Goal: Transaction & Acquisition: Obtain resource

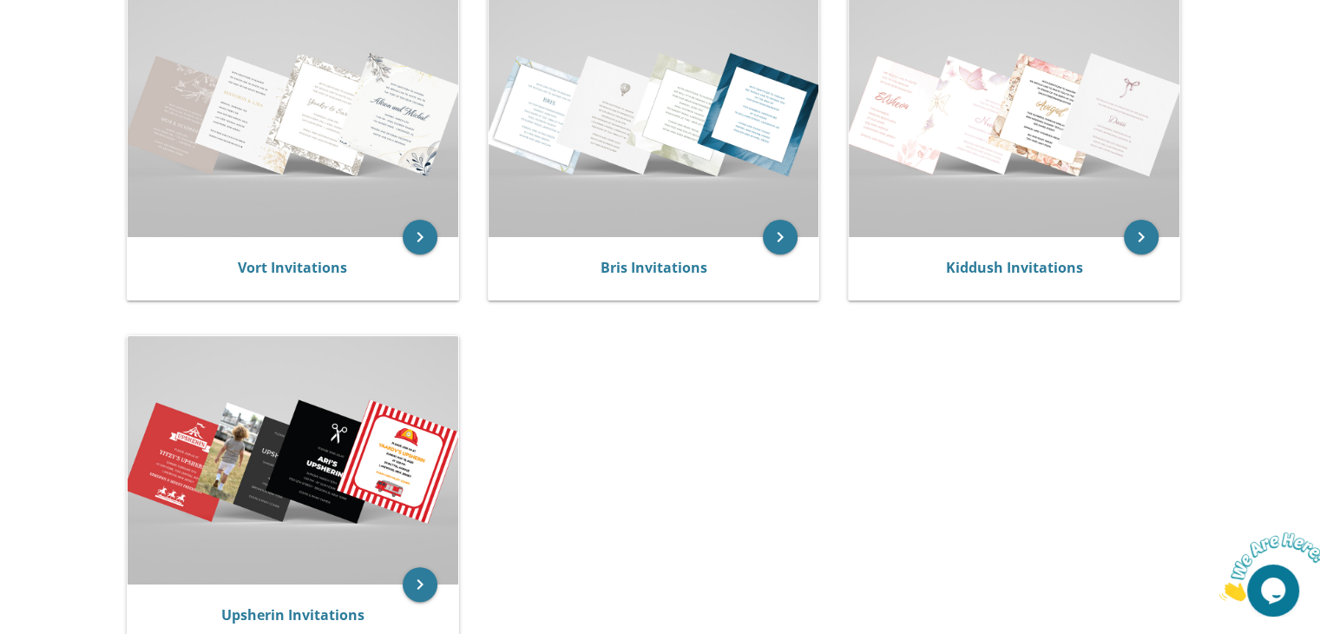
scroll to position [401, 0]
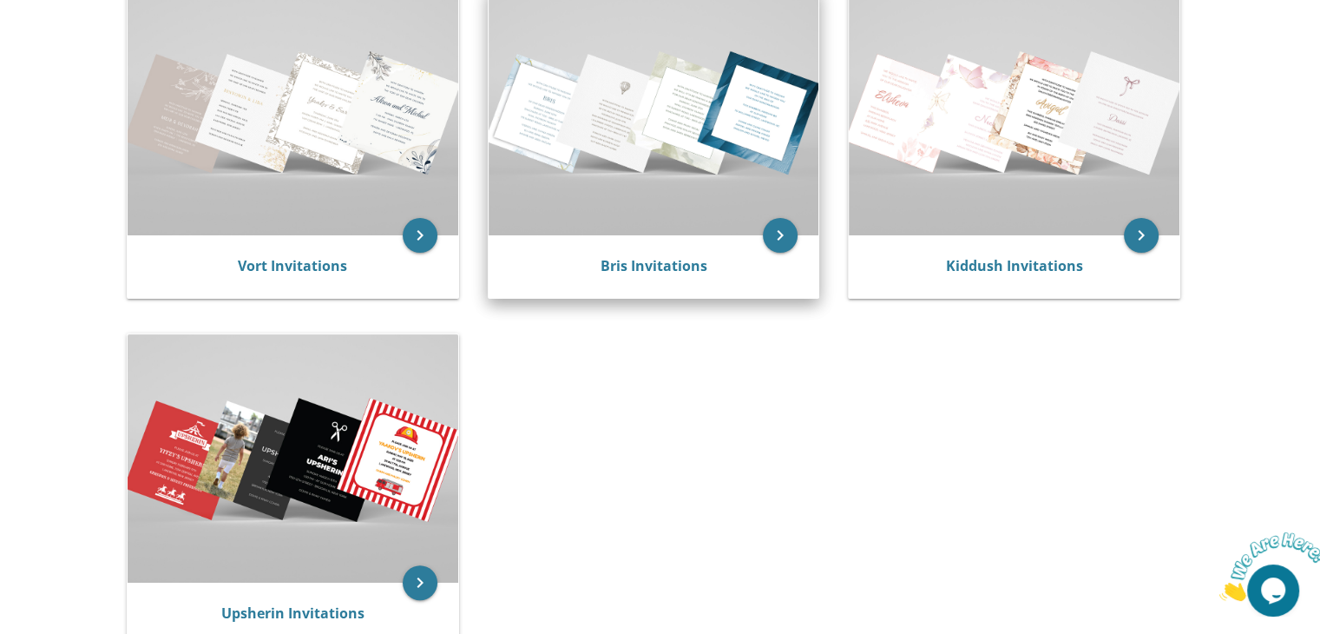
click at [704, 142] on img at bounding box center [654, 111] width 331 height 247
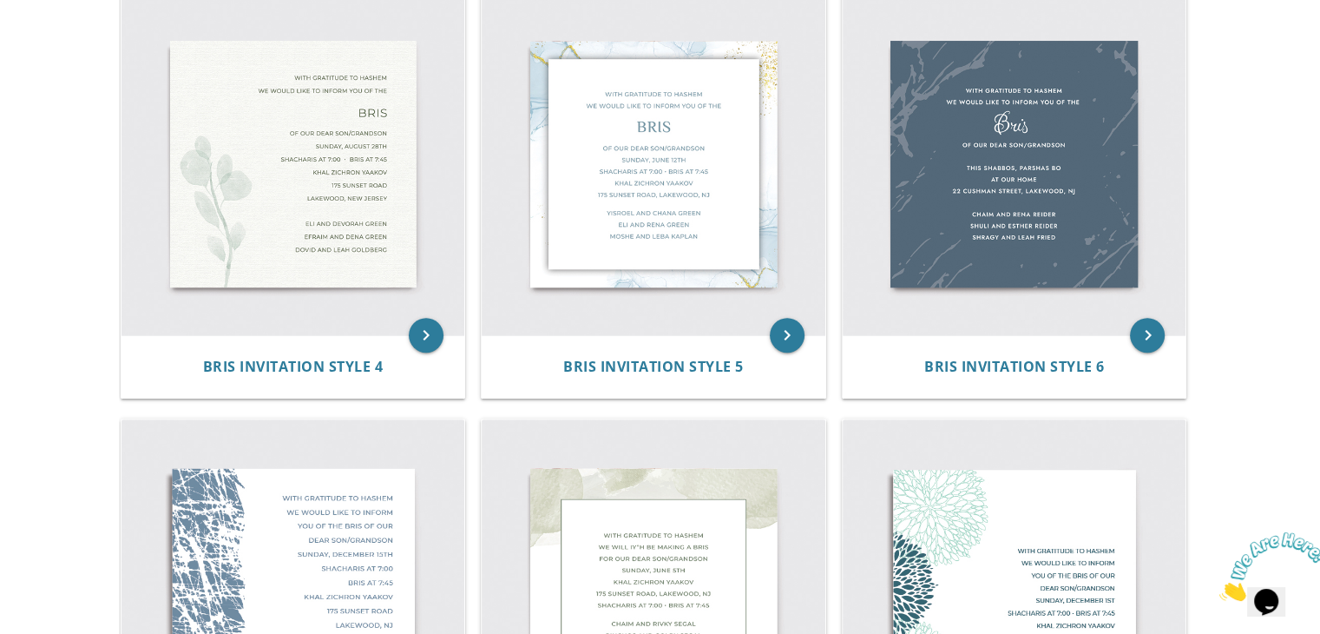
scroll to position [812, 0]
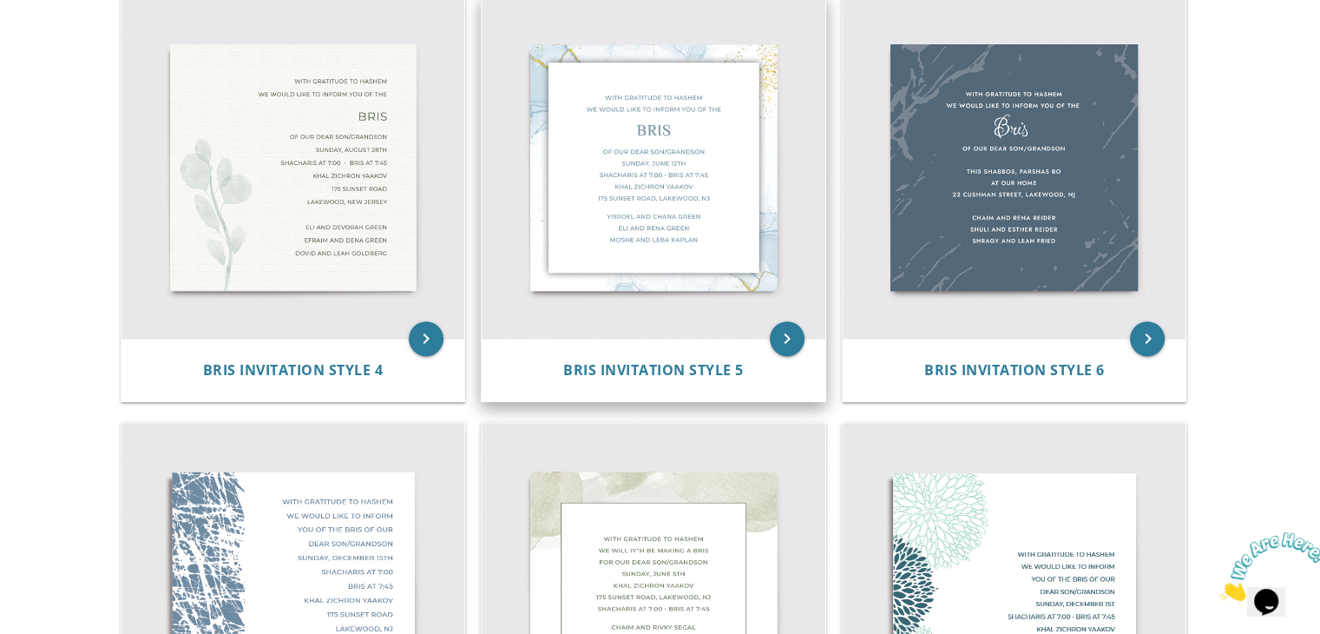
click at [709, 112] on img at bounding box center [654, 168] width 344 height 344
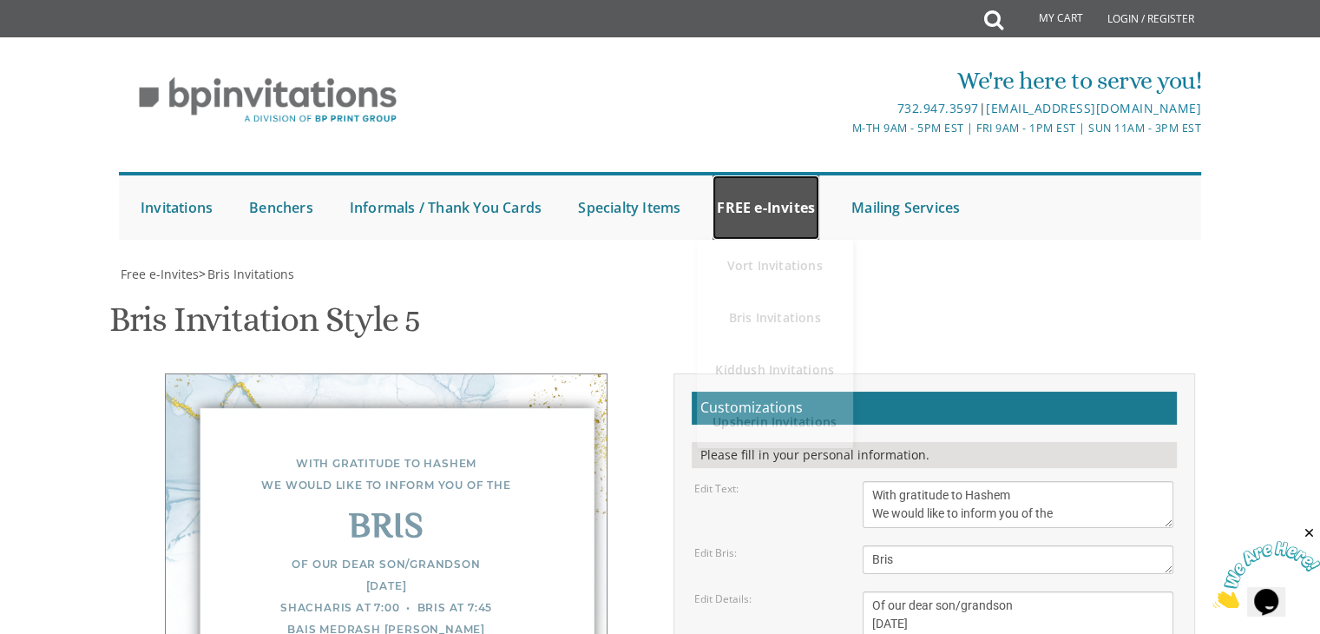
click at [750, 206] on link "FREE e-Invites" at bounding box center [766, 207] width 107 height 64
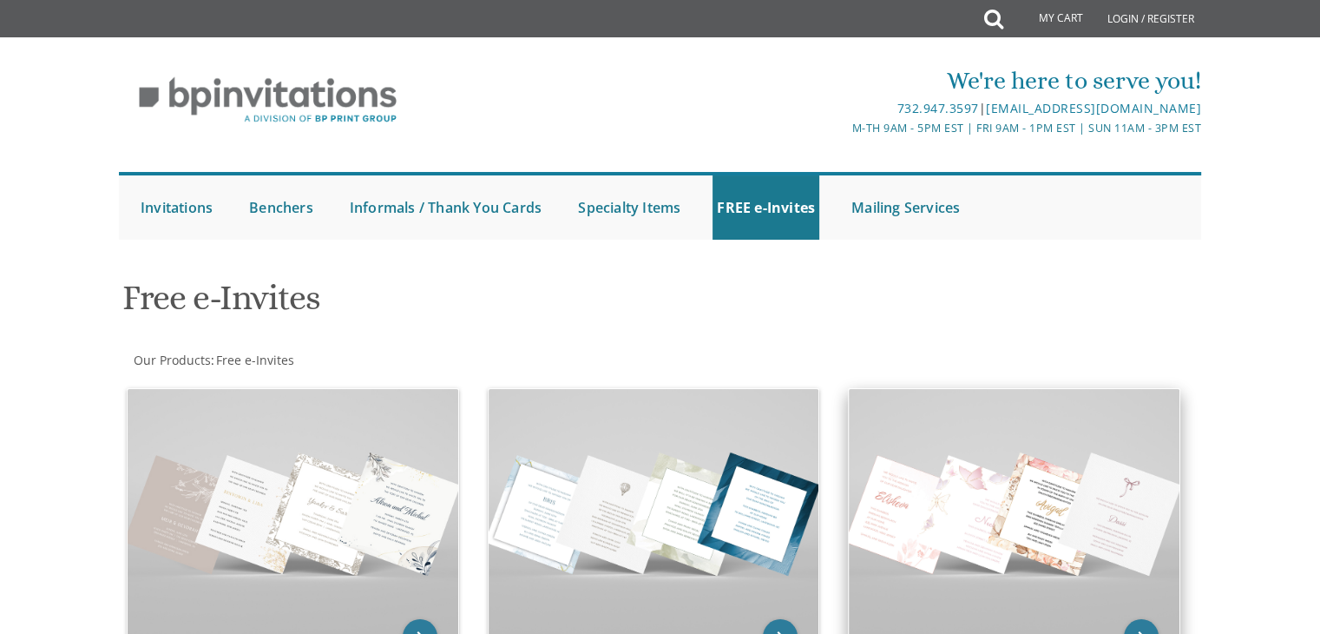
click at [906, 570] on img at bounding box center [1014, 512] width 331 height 247
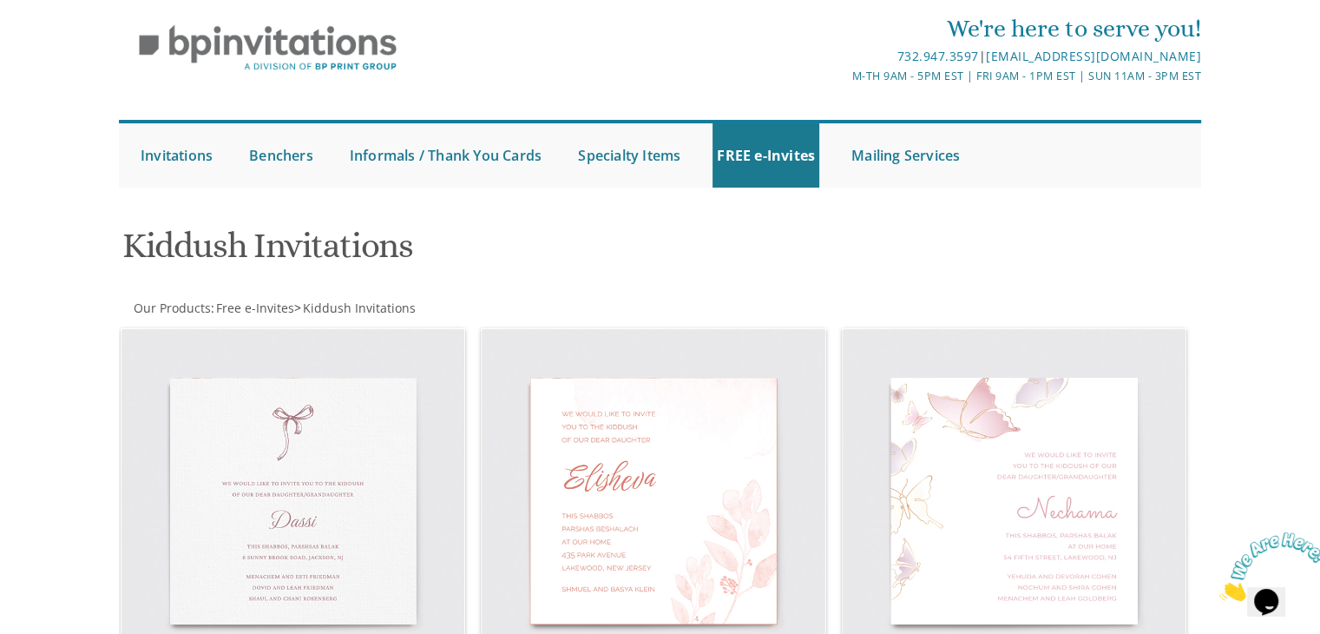
scroll to position [22, 0]
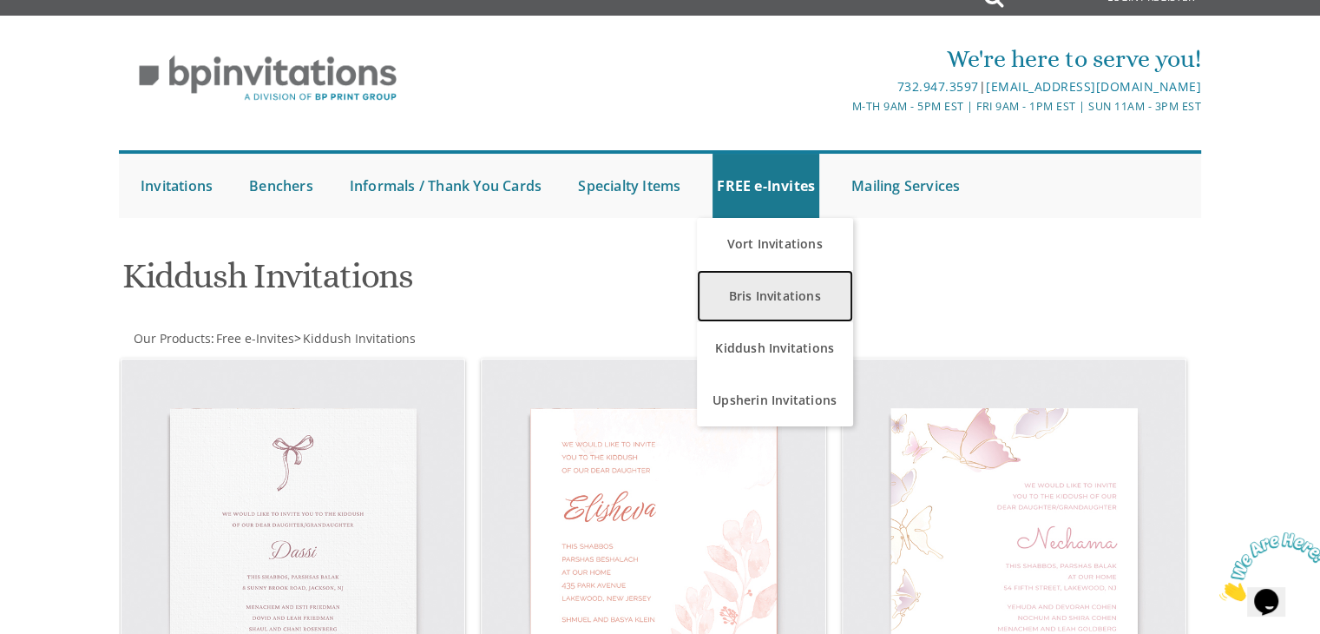
click at [758, 295] on link "Bris Invitations" at bounding box center [775, 296] width 156 height 52
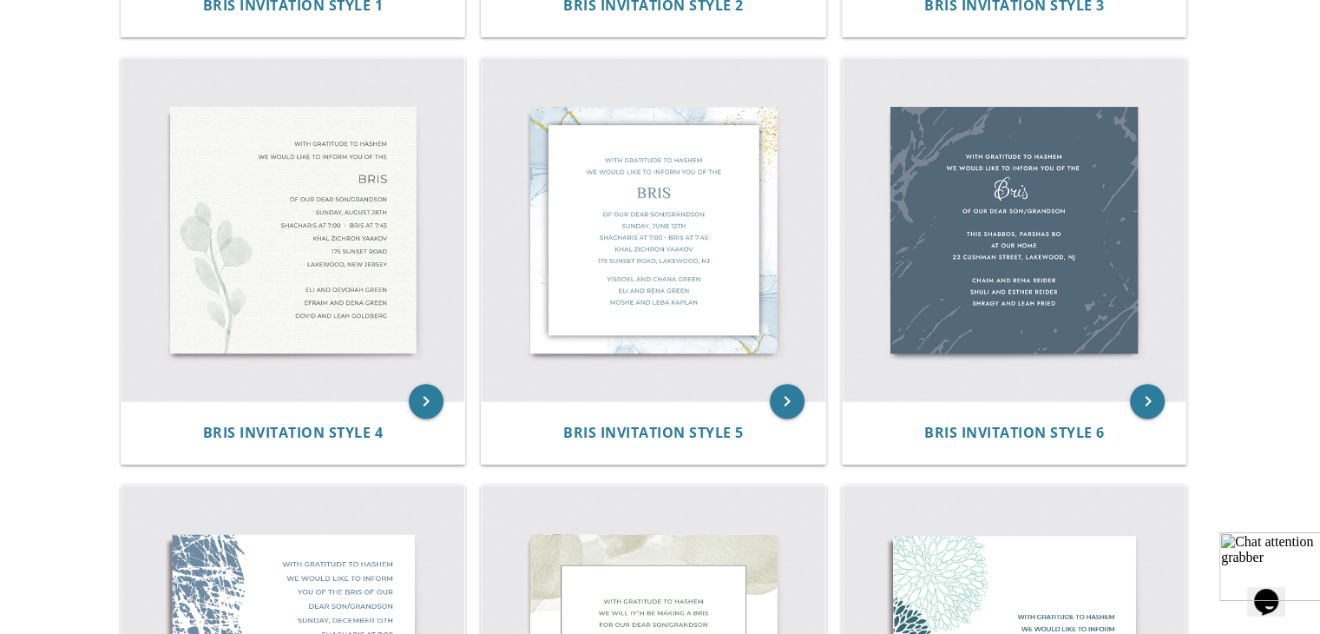
scroll to position [753, 0]
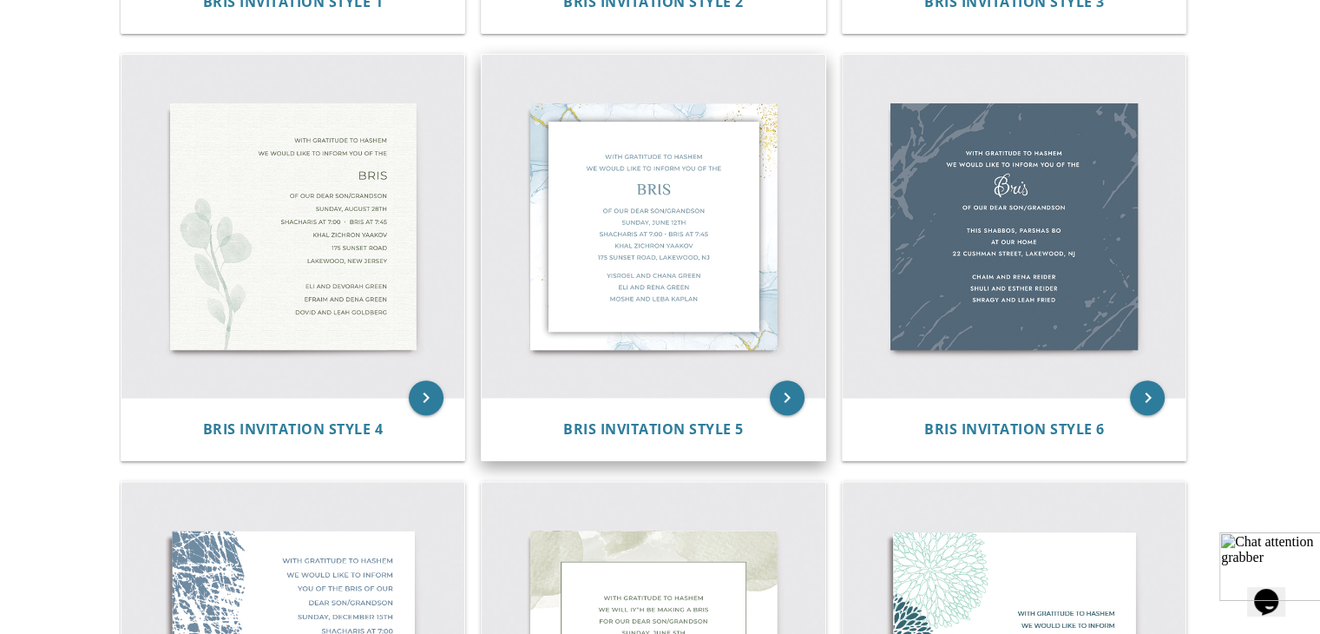
click at [723, 226] on img at bounding box center [654, 227] width 344 height 344
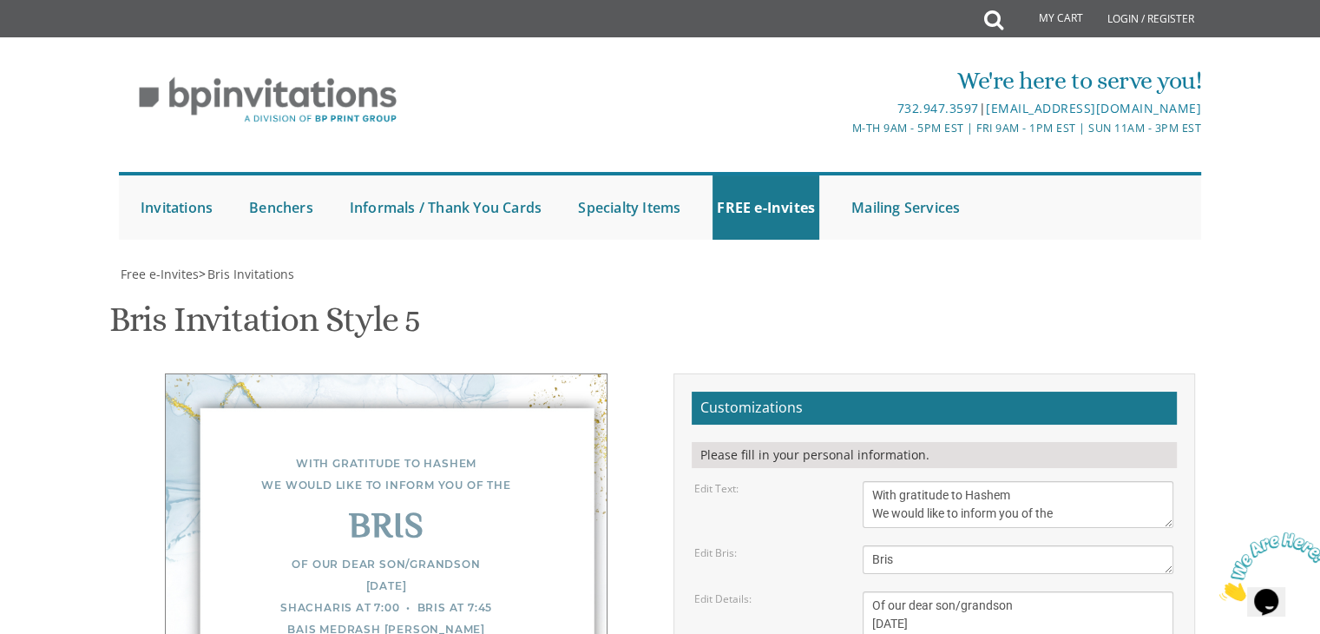
click at [398, 525] on div "Bris" at bounding box center [385, 528] width 371 height 22
click at [427, 532] on div "Bris" at bounding box center [385, 528] width 371 height 22
click at [906, 545] on textarea "Bris" at bounding box center [1018, 559] width 311 height 29
type textarea "B"
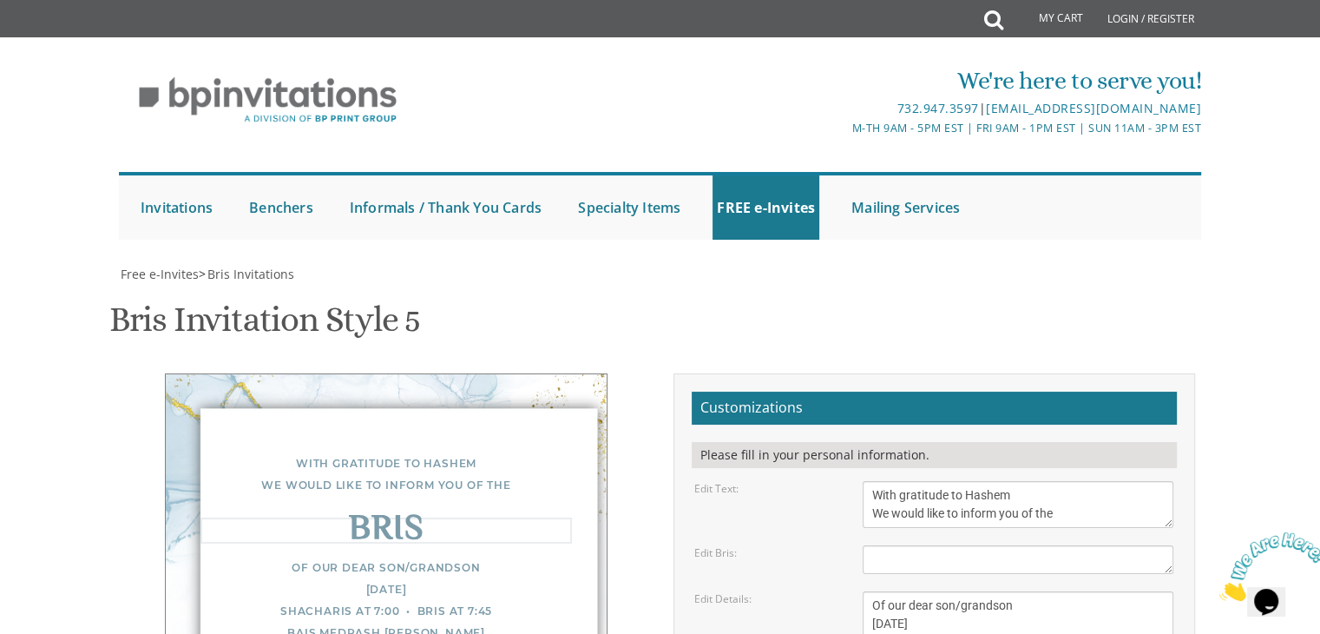
type textarea "p"
click at [1028, 591] on textarea "Of our dear son/grandson Sunday, December 1st Shacharis at 7:00 • Bris at 7:45 …" at bounding box center [1018, 642] width 311 height 102
drag, startPoint x: 970, startPoint y: 352, endPoint x: 879, endPoint y: 344, distance: 90.6
click at [879, 545] on textarea "Bris" at bounding box center [1018, 559] width 311 height 29
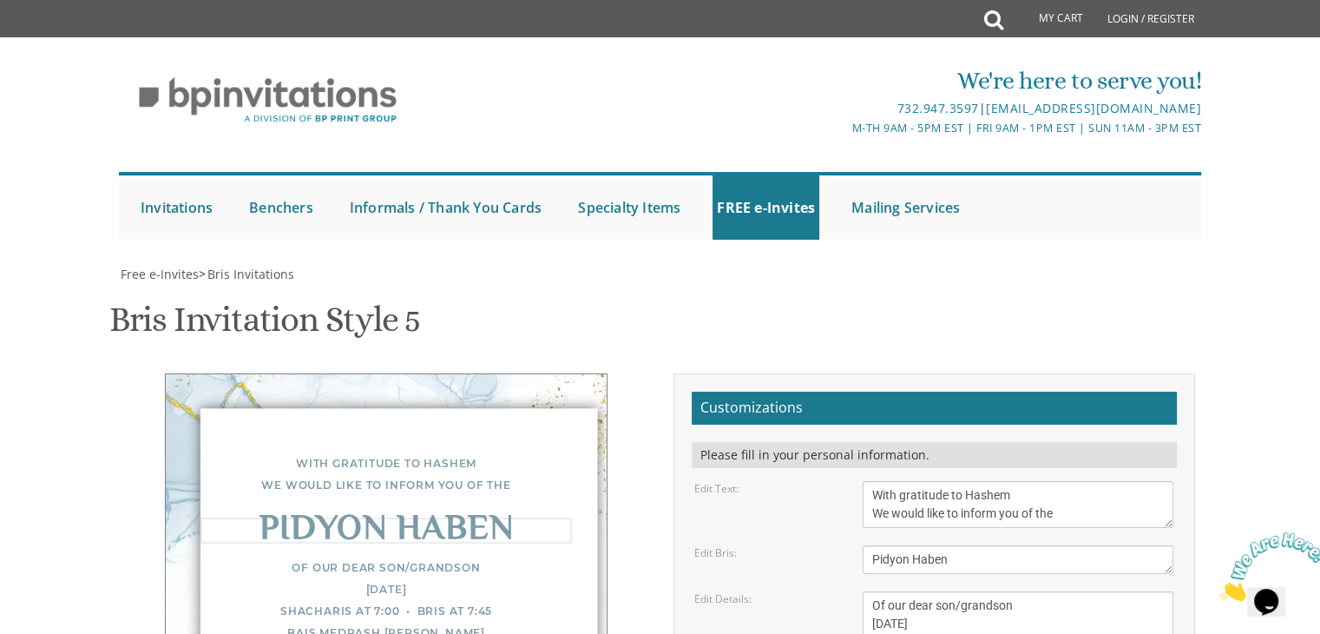
type textarea "Pidyon Haben"
click at [1022, 591] on textarea "Of our dear son/grandson Sunday, December 1st Shacharis at 7:00 • Bris at 7:45 …" at bounding box center [1018, 642] width 311 height 102
click at [1024, 591] on textarea "Of our dear son/grandson Sunday, December 1st Shacharis at 7:00 • Bris at 7:45 …" at bounding box center [1018, 642] width 311 height 102
click at [944, 591] on textarea "Of our dear son/grandson Sunday, December 1st Shacharis at 7:00 • Bris at 7:45 …" at bounding box center [1018, 642] width 311 height 102
click at [899, 591] on textarea "Of our dear son/grandson Sunday, December 1st Shacharis at 7:00 • Bris at 7:45 …" at bounding box center [1018, 642] width 311 height 102
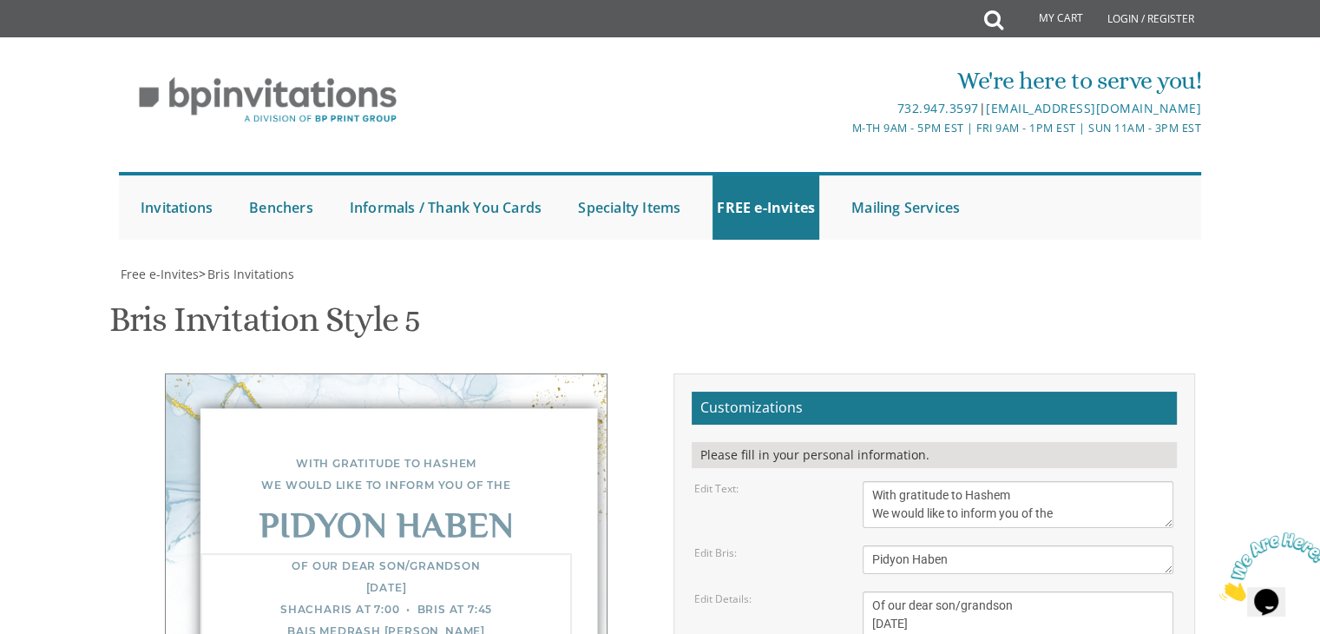
drag, startPoint x: 917, startPoint y: 423, endPoint x: 852, endPoint y: 411, distance: 65.4
click at [852, 591] on div "Of our dear son/grandson Sunday, December 1st Shacharis at 7:00 • Bris at 7:45 …" at bounding box center [1018, 642] width 337 height 102
click at [1018, 591] on textarea "Of our dear son/grandson Sunday, December 1st Shacharis at 7:00 • Bris at 7:45 …" at bounding box center [1018, 642] width 311 height 102
click at [890, 591] on textarea "Of our dear son/grandson Sunday, December 1st Shacharis at 7:00 • Bris at 7:45 …" at bounding box center [1018, 642] width 311 height 102
drag, startPoint x: 1003, startPoint y: 451, endPoint x: 864, endPoint y: 453, distance: 139.8
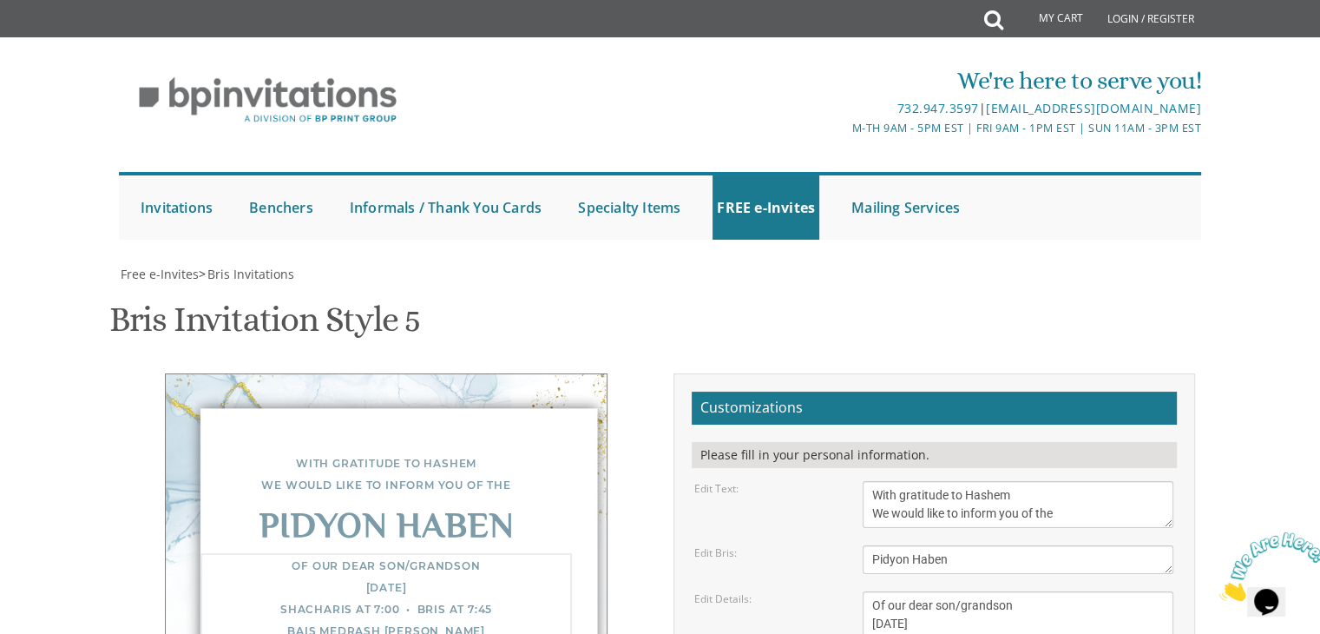
click at [864, 591] on textarea "Of our dear son/grandson Sunday, December 1st Shacharis at 7:00 • Bris at 7:45 …" at bounding box center [1018, 642] width 311 height 102
drag, startPoint x: 1047, startPoint y: 435, endPoint x: 851, endPoint y: 429, distance: 196.3
click at [851, 591] on div "Of our dear son/grandson Sunday, December 1st Shacharis at 7:00 • Bris at 7:45 …" at bounding box center [1018, 642] width 337 height 102
drag, startPoint x: 1014, startPoint y: 456, endPoint x: 871, endPoint y: 432, distance: 145.1
click at [871, 591] on textarea "Of our dear son/grandson Sunday, December 1st Shacharis at 7:00 • Bris at 7:45 …" at bounding box center [1018, 642] width 311 height 102
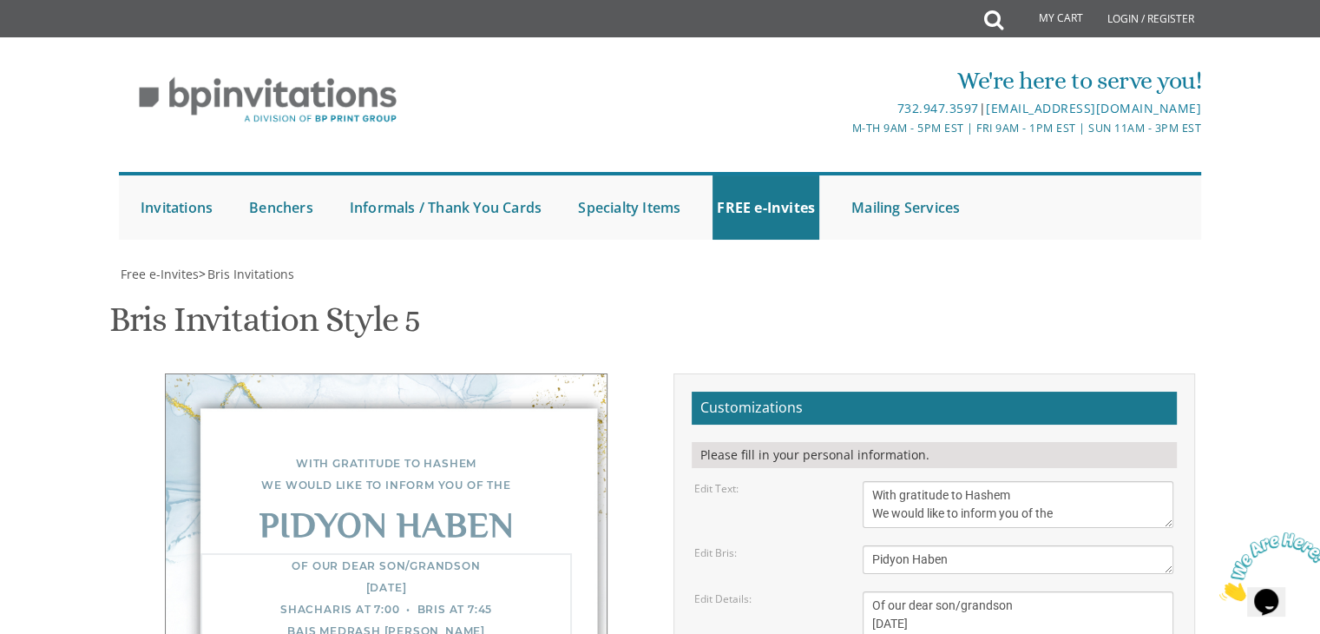
drag, startPoint x: 941, startPoint y: 453, endPoint x: 836, endPoint y: 445, distance: 105.3
click at [836, 591] on div "Edit Details: Of our dear son/grandson Sunday, December 1st Shacharis at 7:00 •…" at bounding box center [933, 642] width 505 height 102
drag, startPoint x: 1030, startPoint y: 454, endPoint x: 979, endPoint y: 448, distance: 51.6
click at [979, 591] on textarea "Of our dear son/grandson [DATE] Shacharis at 7:00 • Bris at 7:45 Bais Medrash […" at bounding box center [1018, 642] width 311 height 102
click at [1042, 591] on textarea "Of our dear son/grandson [DATE] Shacharis at 7:00 • Bris at 7:45 Bais Medrash […" at bounding box center [1018, 642] width 311 height 102
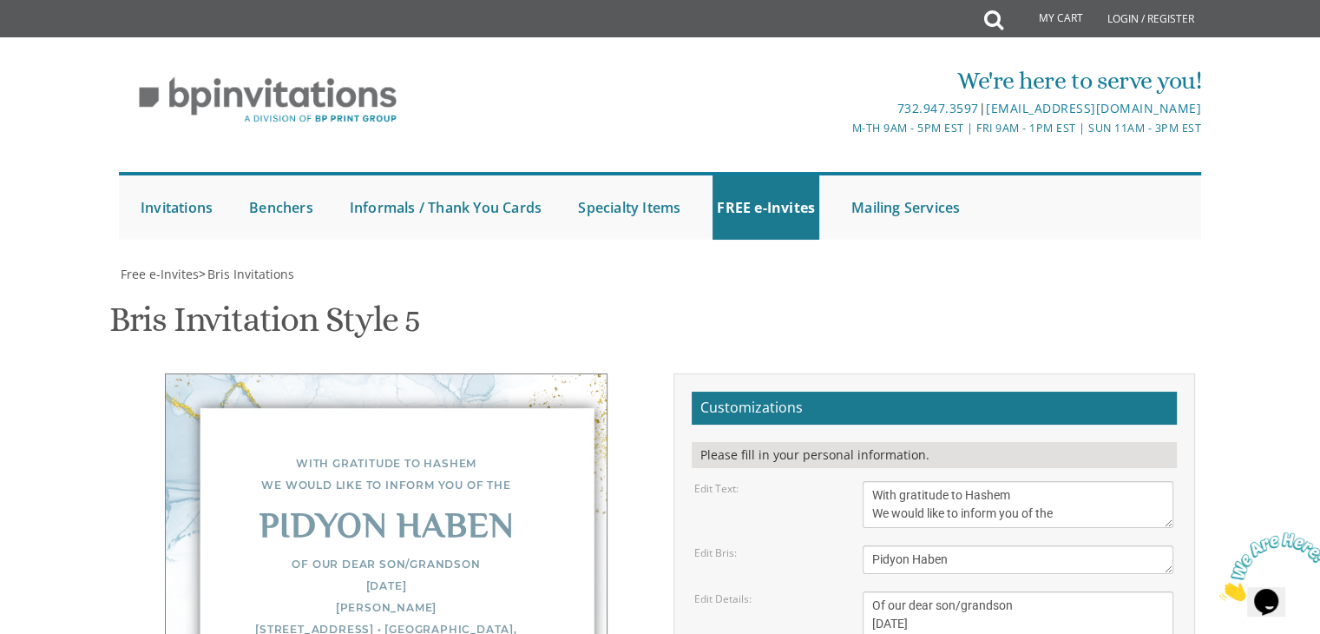
drag, startPoint x: 1047, startPoint y: 272, endPoint x: 1055, endPoint y: 300, distance: 29.7
drag, startPoint x: 1010, startPoint y: 517, endPoint x: 867, endPoint y: 516, distance: 143.2
click at [1042, 591] on textarea "Of our dear son/grandson [DATE] Shacharis at 7:00 • Bris at 7:45 Bais Medrash […" at bounding box center [1018, 642] width 311 height 102
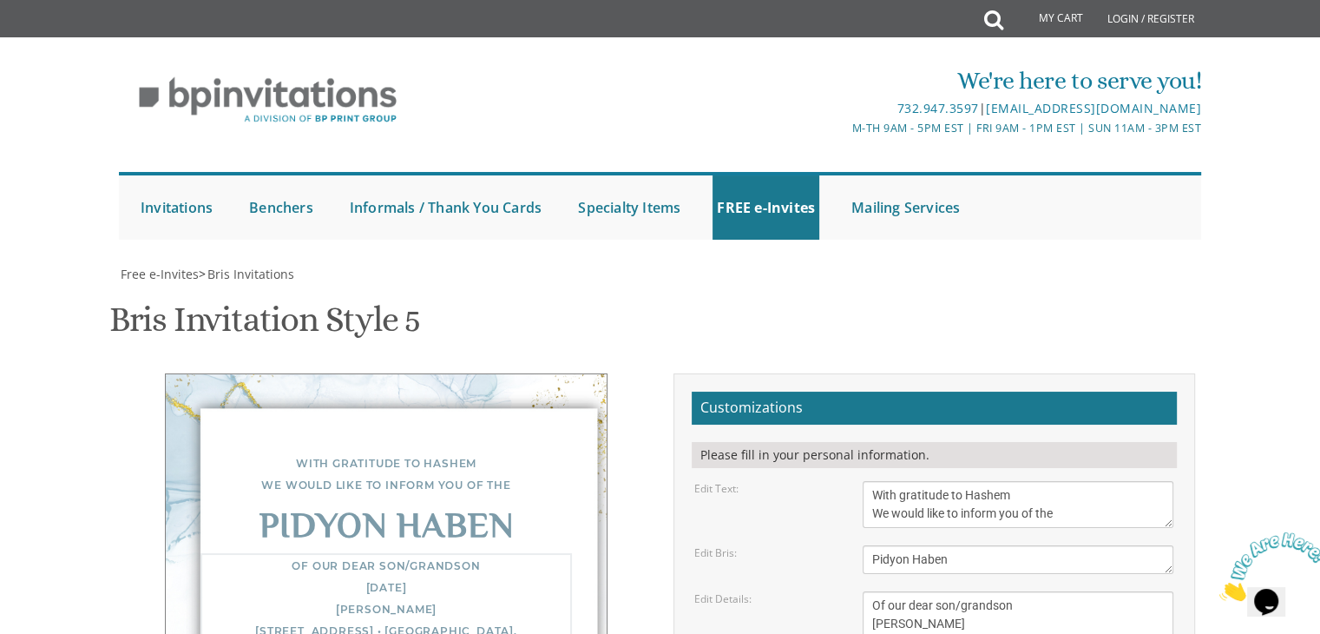
type textarea "Of our dear son/grandson YECHIEL Thursday, August 21st Merkaz Hasimcha 1898 Bay…"
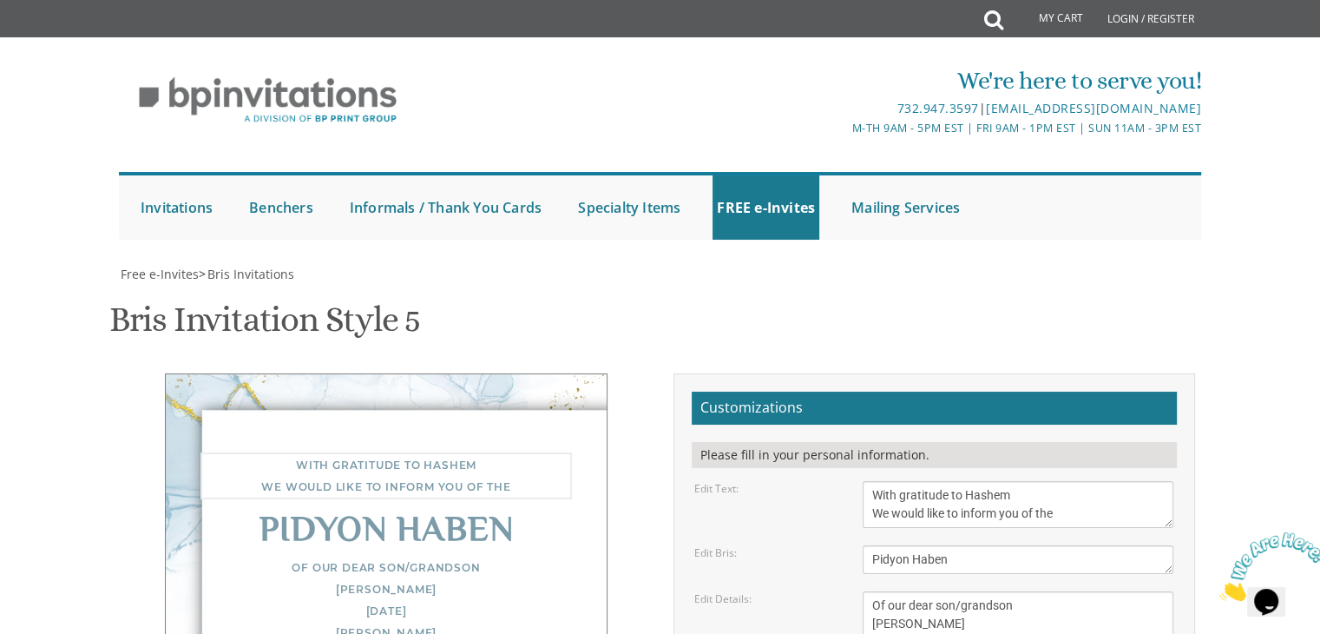
click at [1045, 481] on textarea "With gratitude to Hashem We would like to inform you of the" at bounding box center [1018, 504] width 311 height 47
drag, startPoint x: 919, startPoint y: 414, endPoint x: 854, endPoint y: 416, distance: 65.1
click at [854, 591] on div "Of our dear son/grandson [DATE] Shacharis at 7:00 • Bris at 7:45 Bais Medrash […" at bounding box center [1018, 642] width 337 height 102
click at [416, 553] on div "Of our dear son/grandson YECHIEL Thursday, August 21st Merkaz Hasimcha 1898 Bay…" at bounding box center [385, 631] width 371 height 156
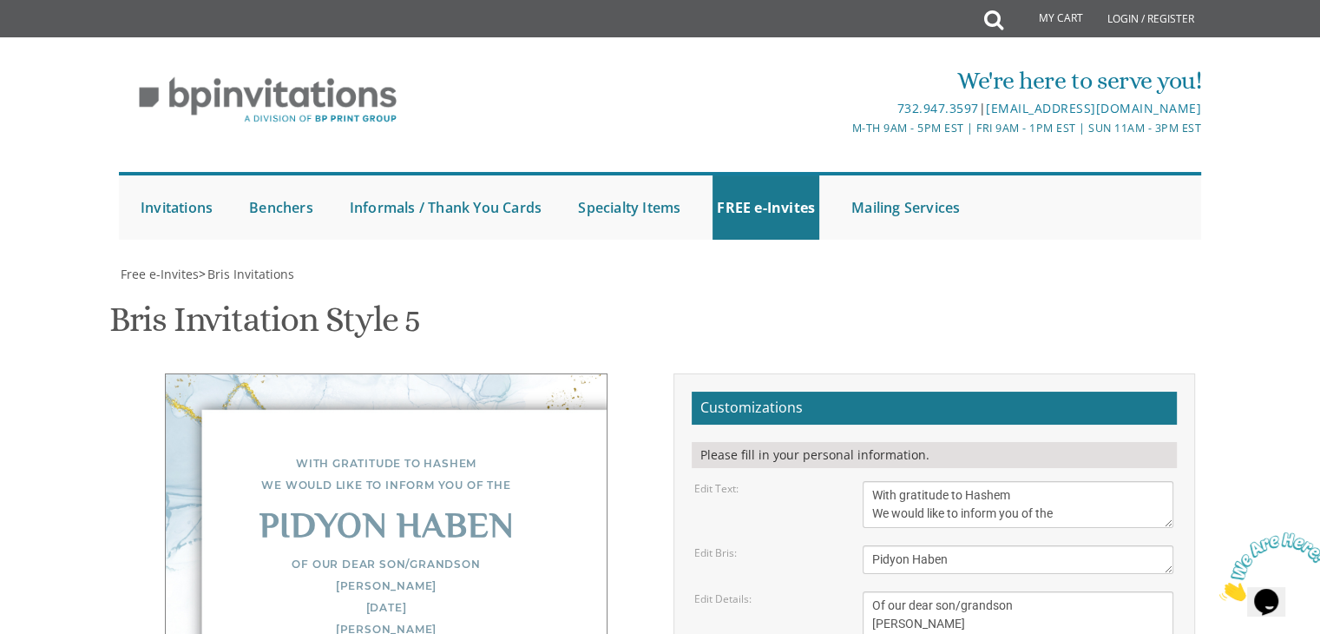
click at [1170, 591] on textarea "Of our dear son/grandson [DATE] Shacharis at 7:00 • Bris at 7:45 Bais Medrash […" at bounding box center [1018, 642] width 311 height 102
click at [1169, 591] on textarea "Of our dear son/grandson Sunday, December 1st Shacharis at 7:00 • Bris at 7:45 …" at bounding box center [1018, 642] width 311 height 102
drag, startPoint x: 2382, startPoint y: 1024, endPoint x: 1230, endPoint y: 534, distance: 1251.8
click at [905, 591] on textarea "Of our dear son/grandson Sunday, December 1st Shacharis at 7:00 • Bris at 7:45 …" at bounding box center [886, 609] width 46 height 36
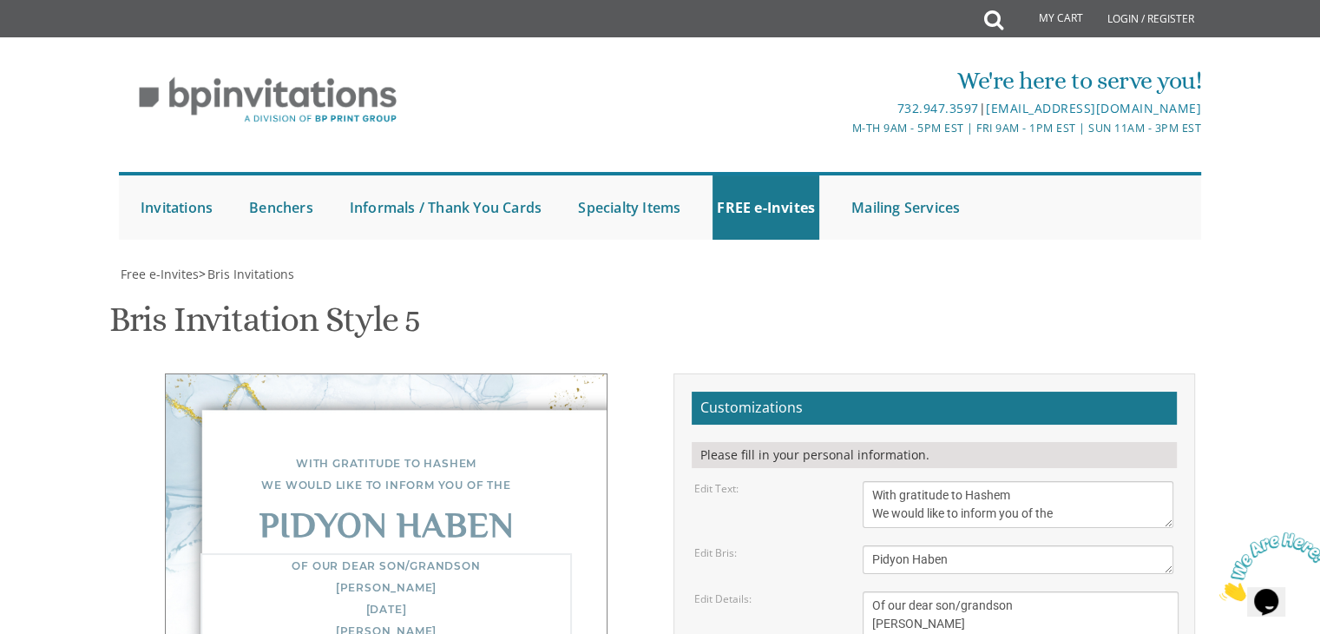
drag, startPoint x: 905, startPoint y: 435, endPoint x: 1175, endPoint y: 522, distance: 283.5
drag, startPoint x: 927, startPoint y: 438, endPoint x: 823, endPoint y: 431, distance: 104.4
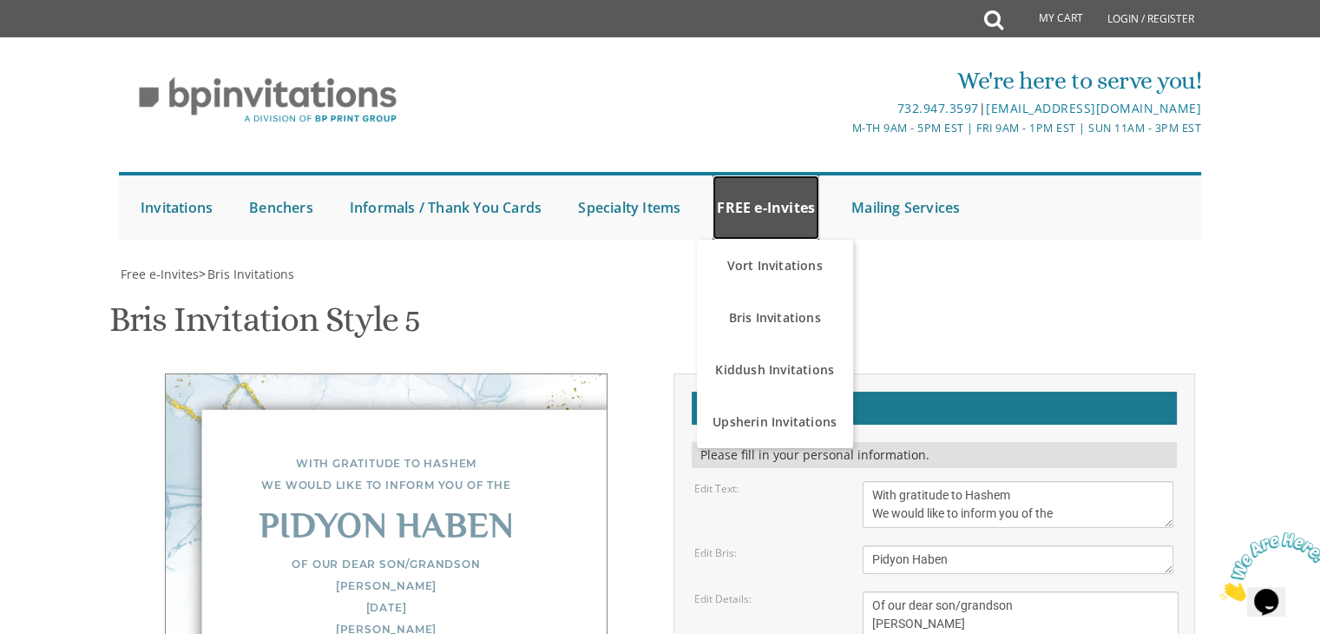
click at [771, 175] on link "FREE e-Invites" at bounding box center [766, 207] width 107 height 64
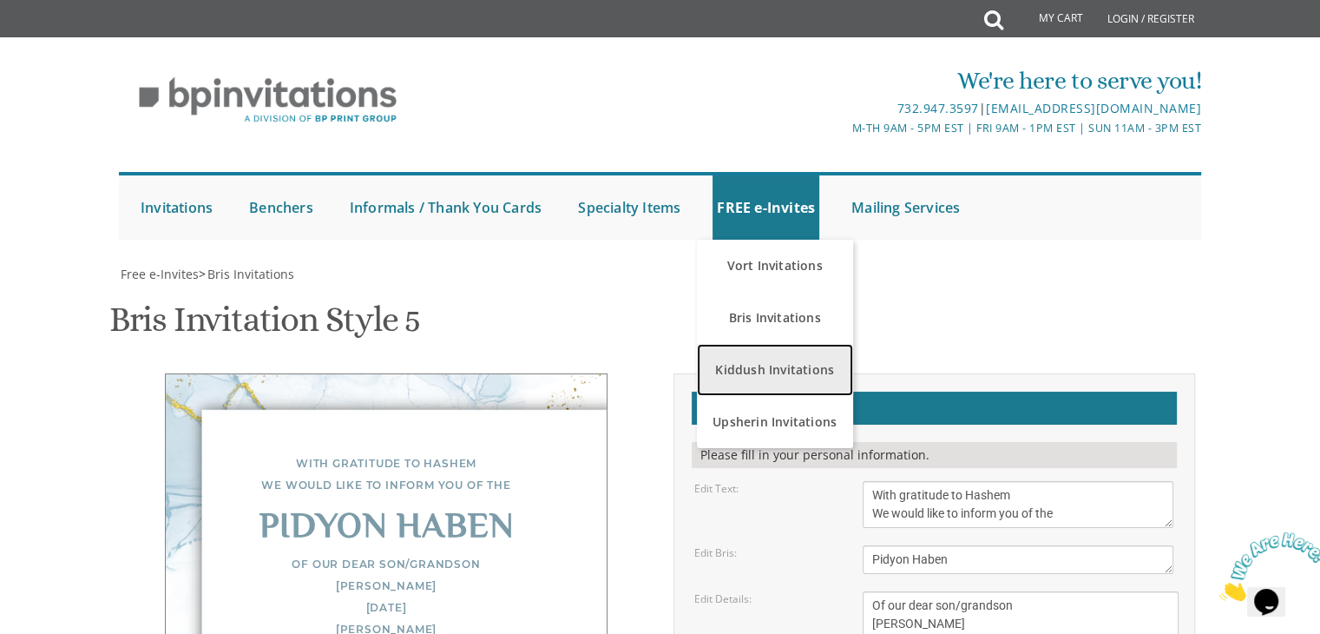
click at [726, 344] on link "Kiddush Invitations" at bounding box center [775, 370] width 156 height 52
click at [764, 344] on link "Kiddush Invitations" at bounding box center [775, 370] width 156 height 52
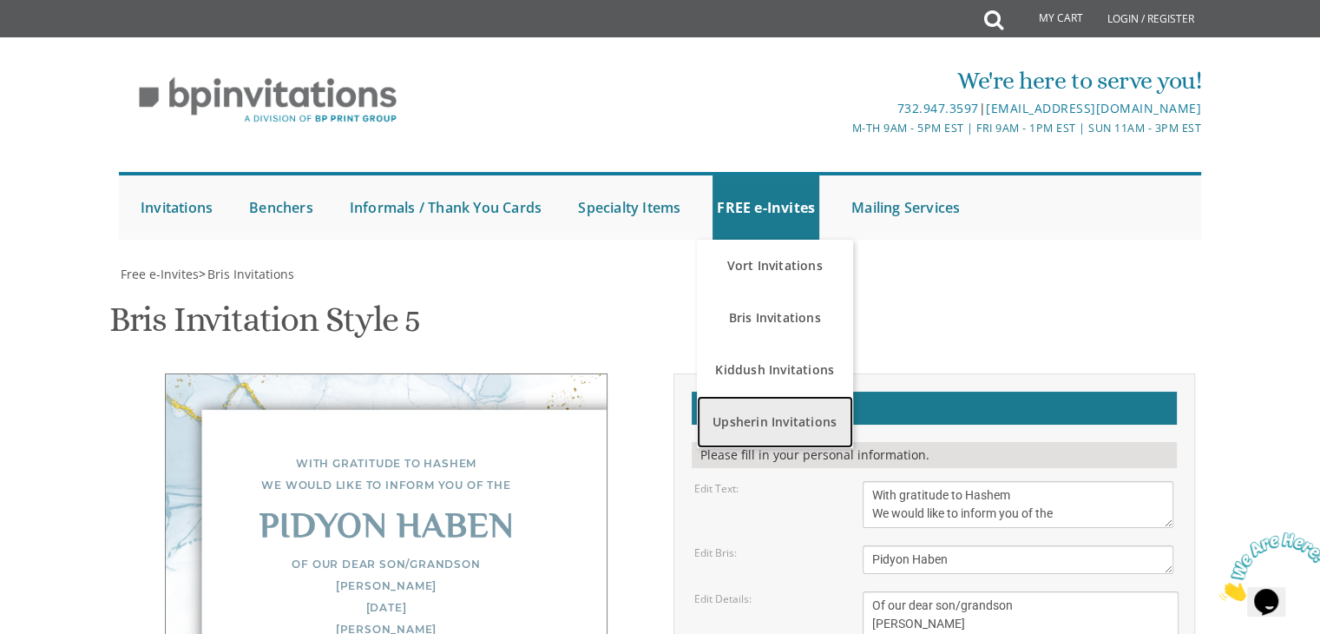
click at [772, 396] on link "Upsherin Invitations" at bounding box center [775, 422] width 156 height 52
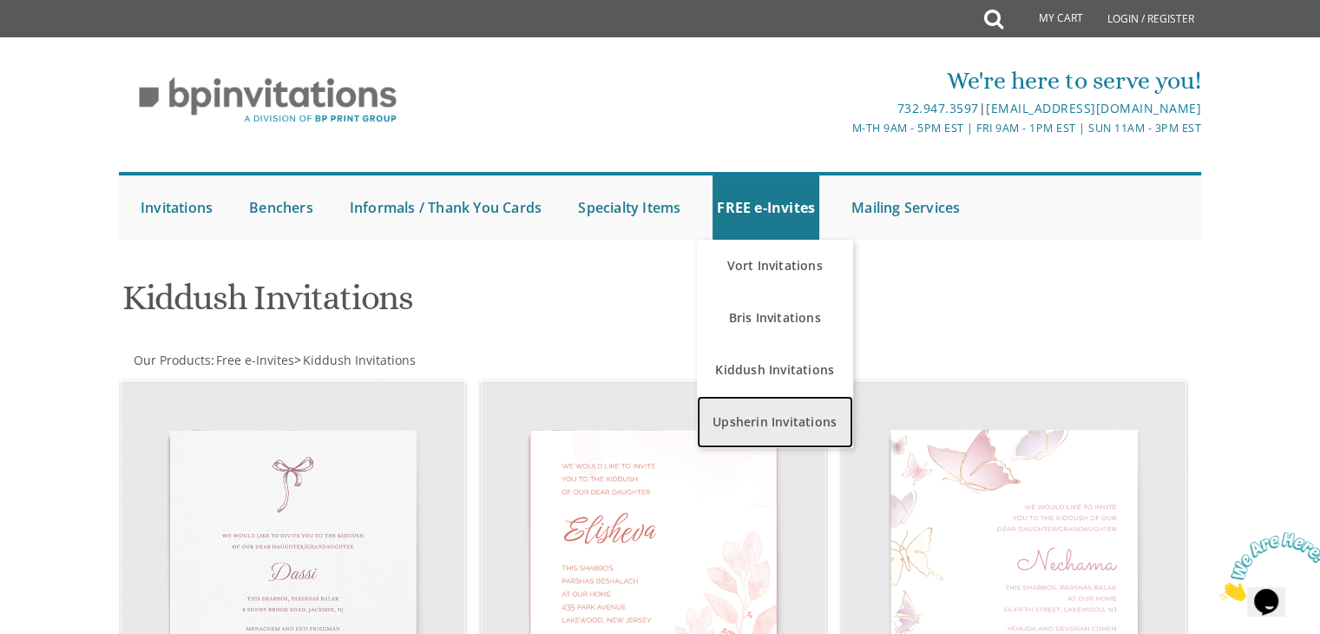
click at [778, 431] on link "Upsherin Invitations" at bounding box center [775, 422] width 156 height 52
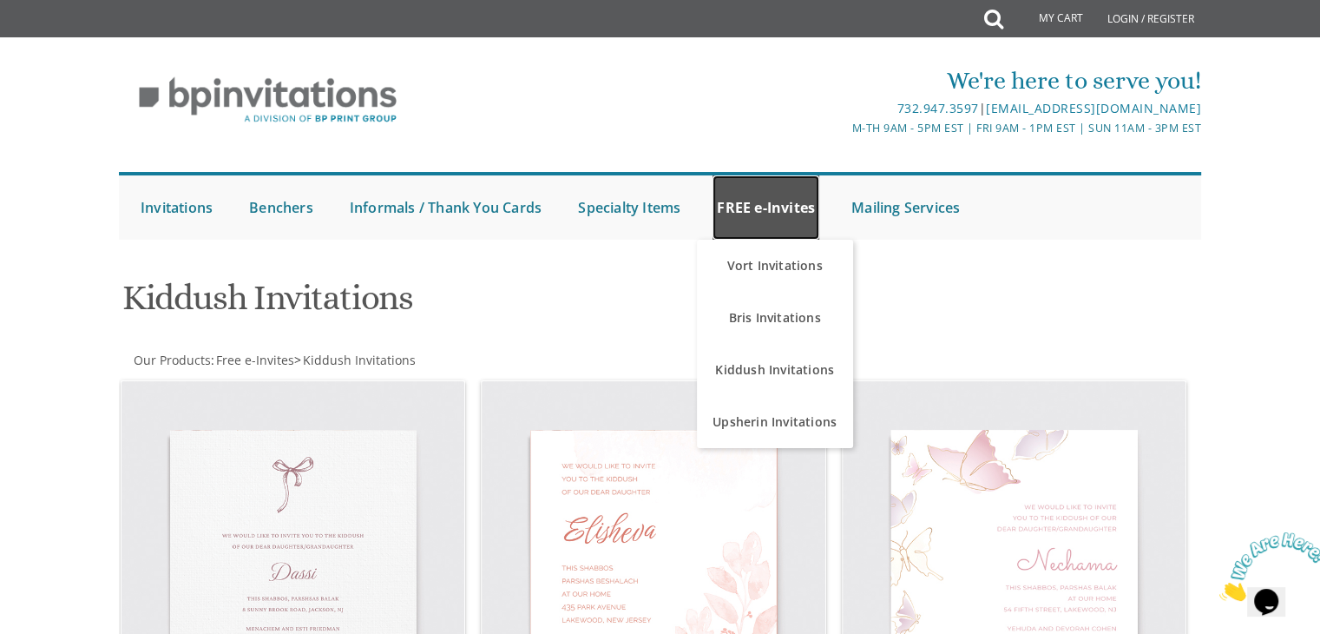
click at [780, 219] on link "FREE e-Invites" at bounding box center [766, 207] width 107 height 64
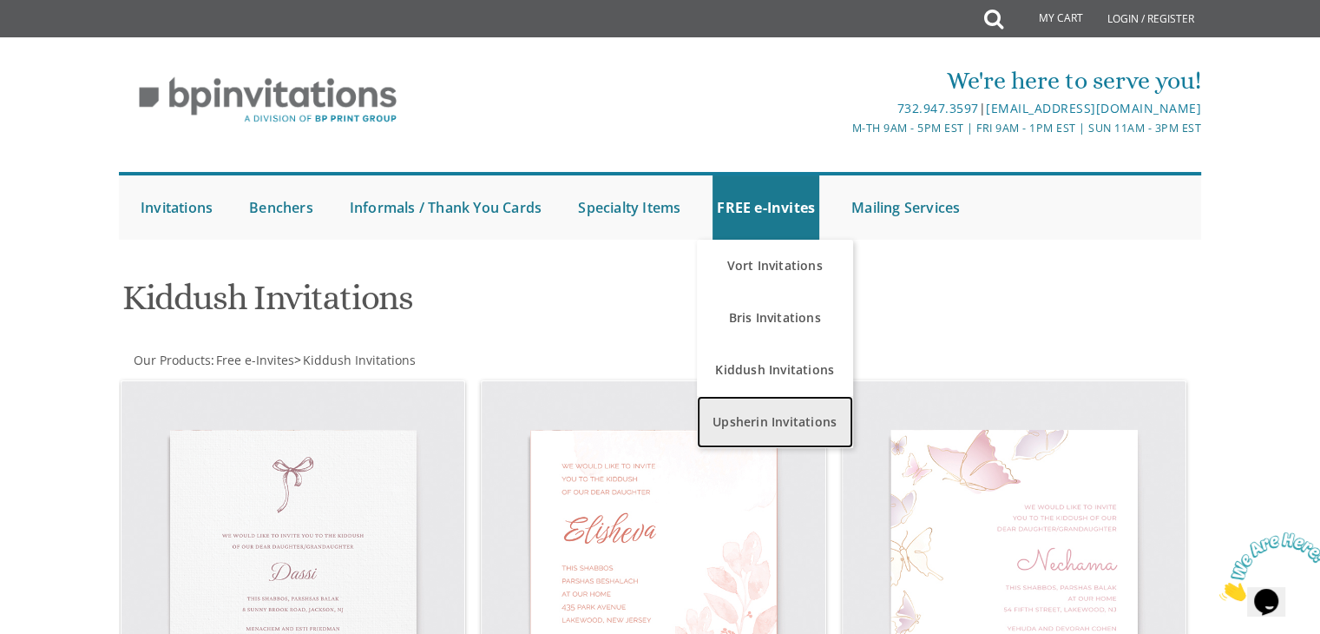
click at [775, 415] on link "Upsherin Invitations" at bounding box center [775, 422] width 156 height 52
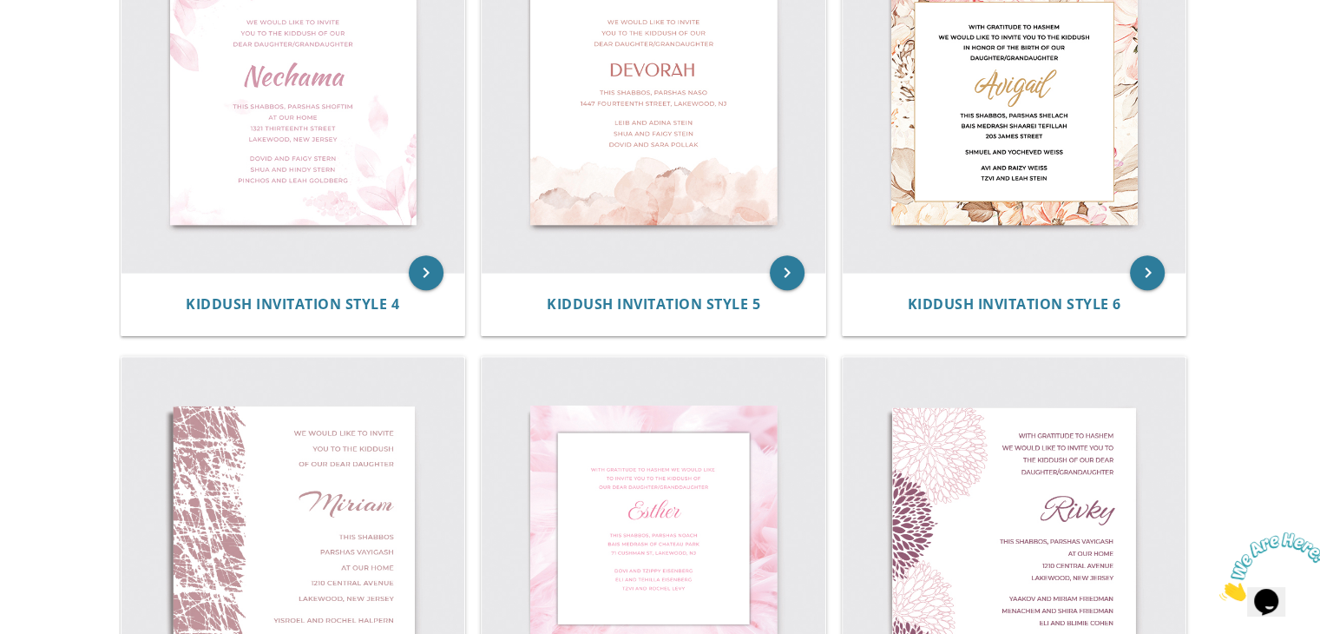
scroll to position [604, 0]
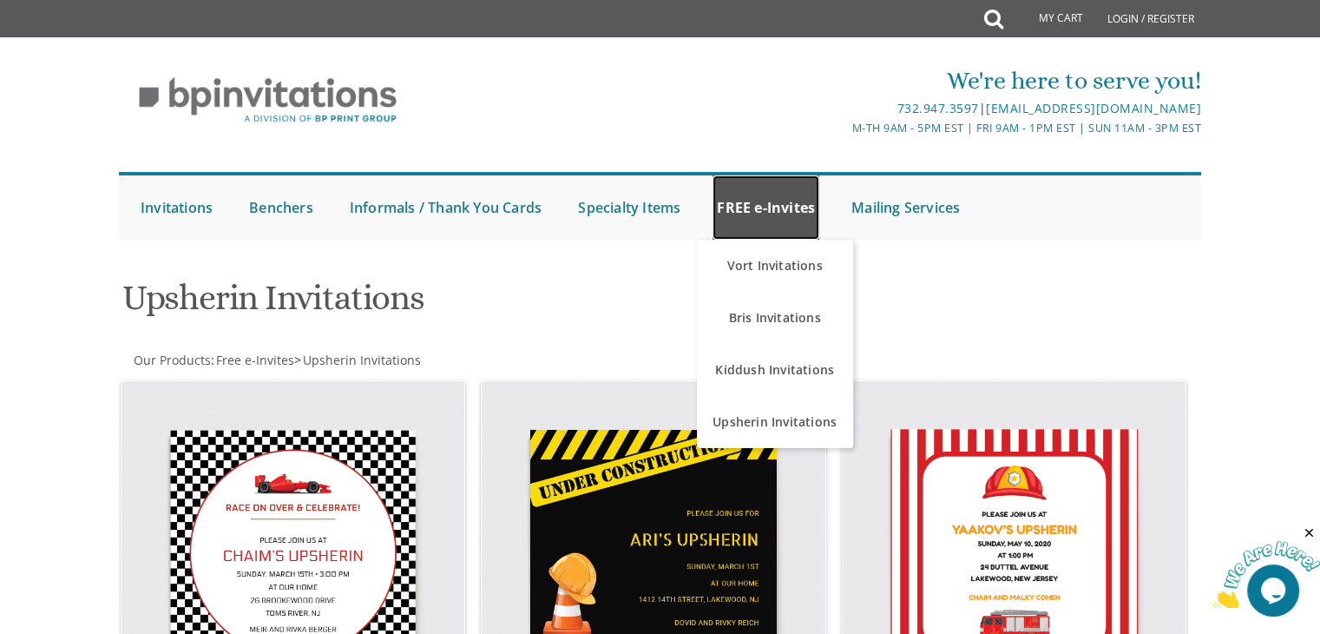
click at [763, 209] on link "FREE e-Invites" at bounding box center [766, 207] width 107 height 64
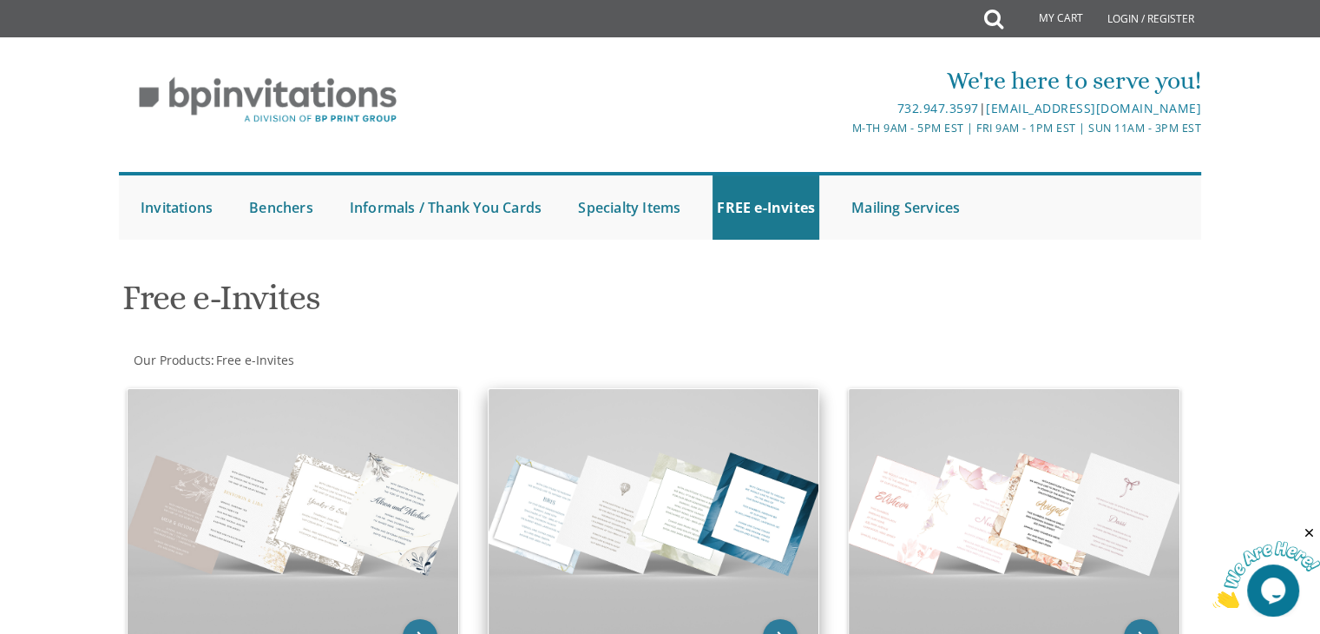
click at [601, 433] on img at bounding box center [654, 512] width 331 height 247
click at [621, 502] on img at bounding box center [654, 512] width 331 height 247
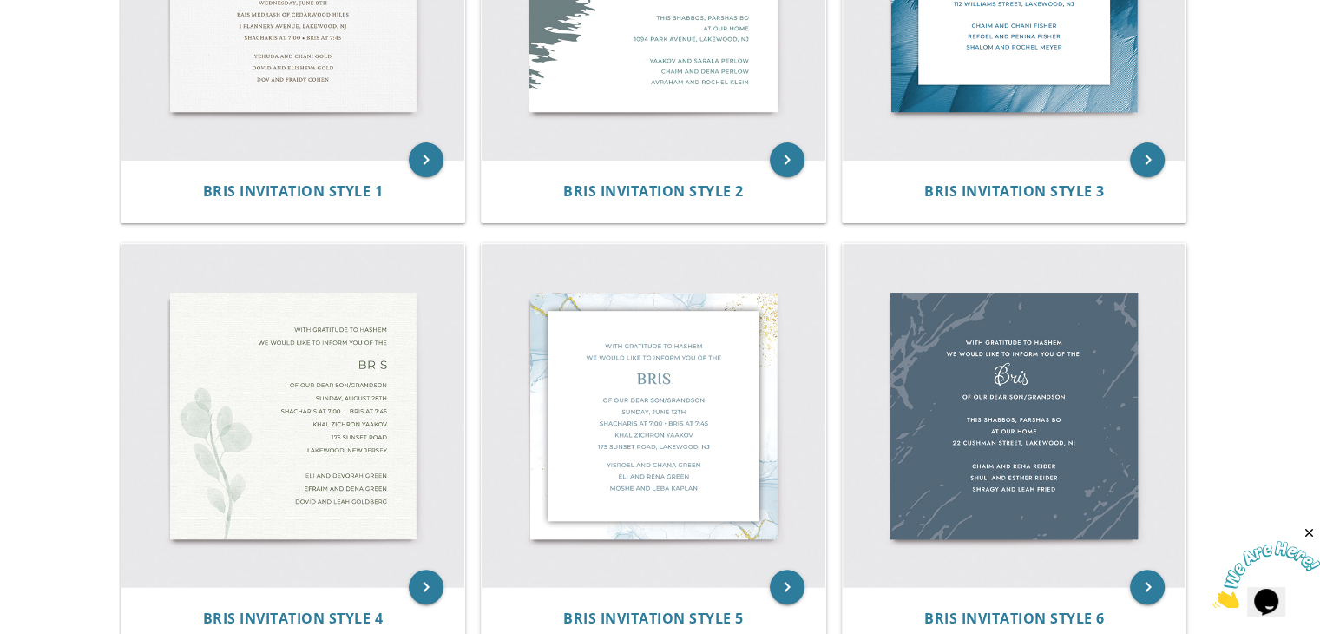
scroll to position [584, 0]
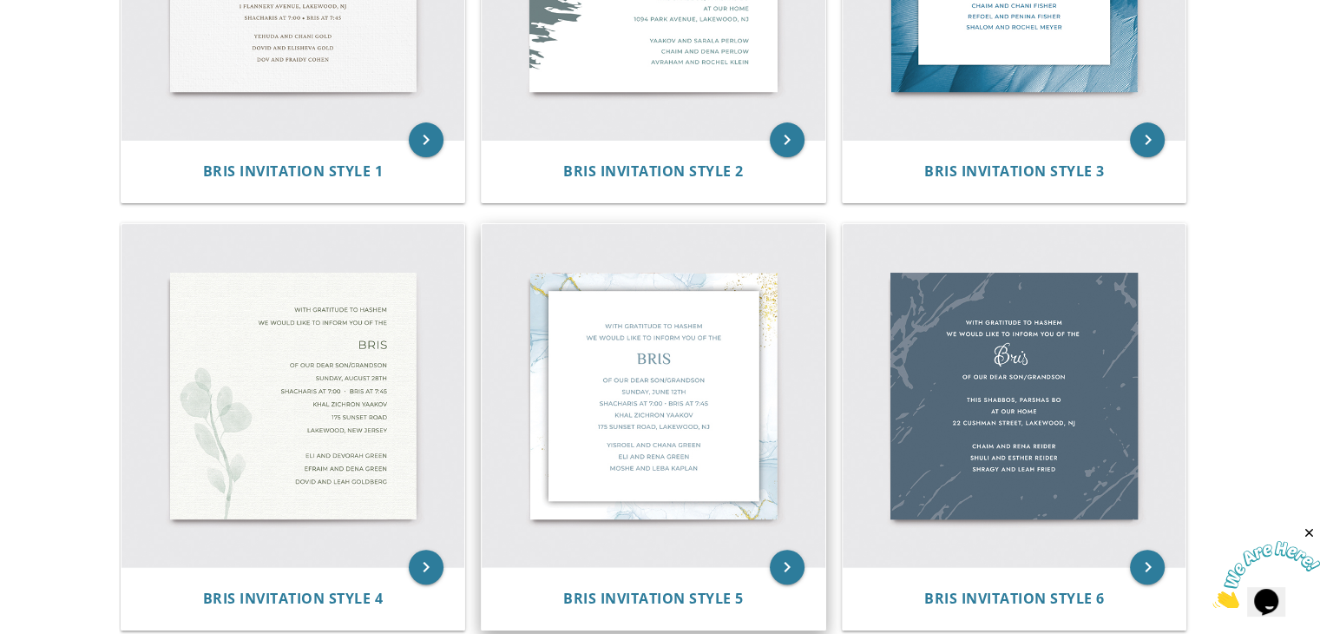
click at [733, 298] on img at bounding box center [654, 396] width 344 height 344
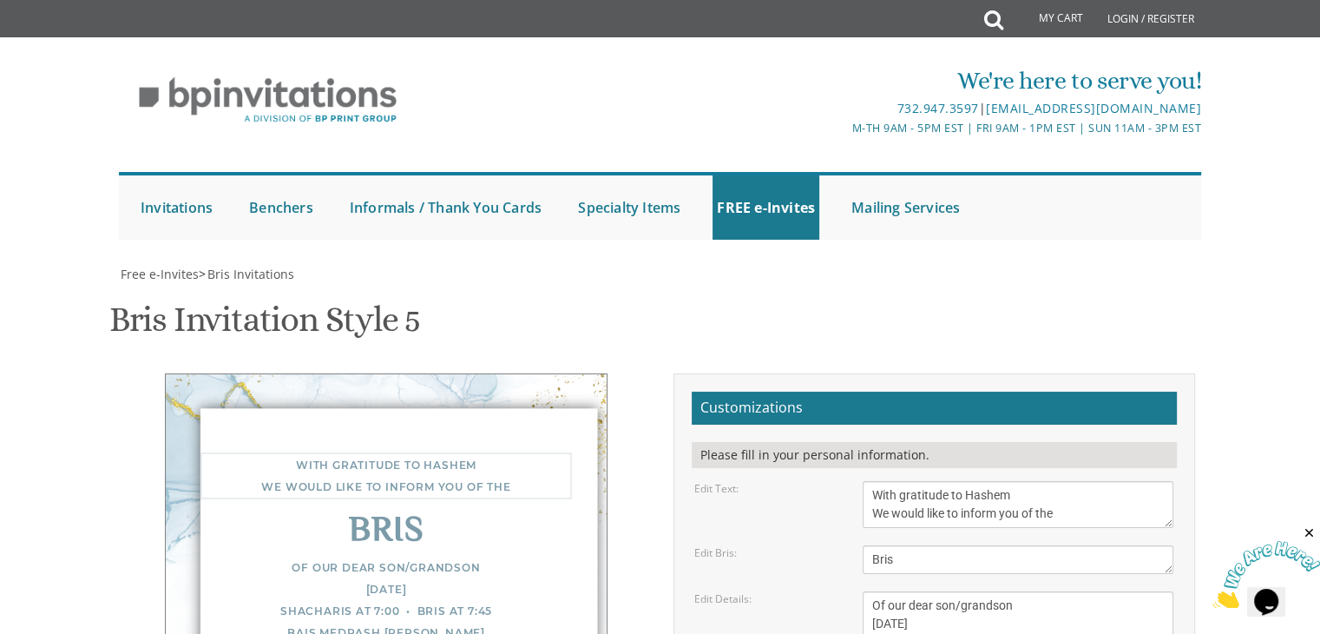
click at [1075, 513] on textarea "With gratitude to Hashem We would like to inform you of the" at bounding box center [1018, 504] width 311 height 47
drag, startPoint x: 903, startPoint y: 558, endPoint x: 828, endPoint y: 546, distance: 75.6
click at [828, 546] on div "Edit Bris: Bris" at bounding box center [933, 559] width 505 height 29
type textarea "YECHIEL"
click at [1067, 505] on textarea "With gratitude to Hashem We would like to inform you of the" at bounding box center [1018, 504] width 311 height 47
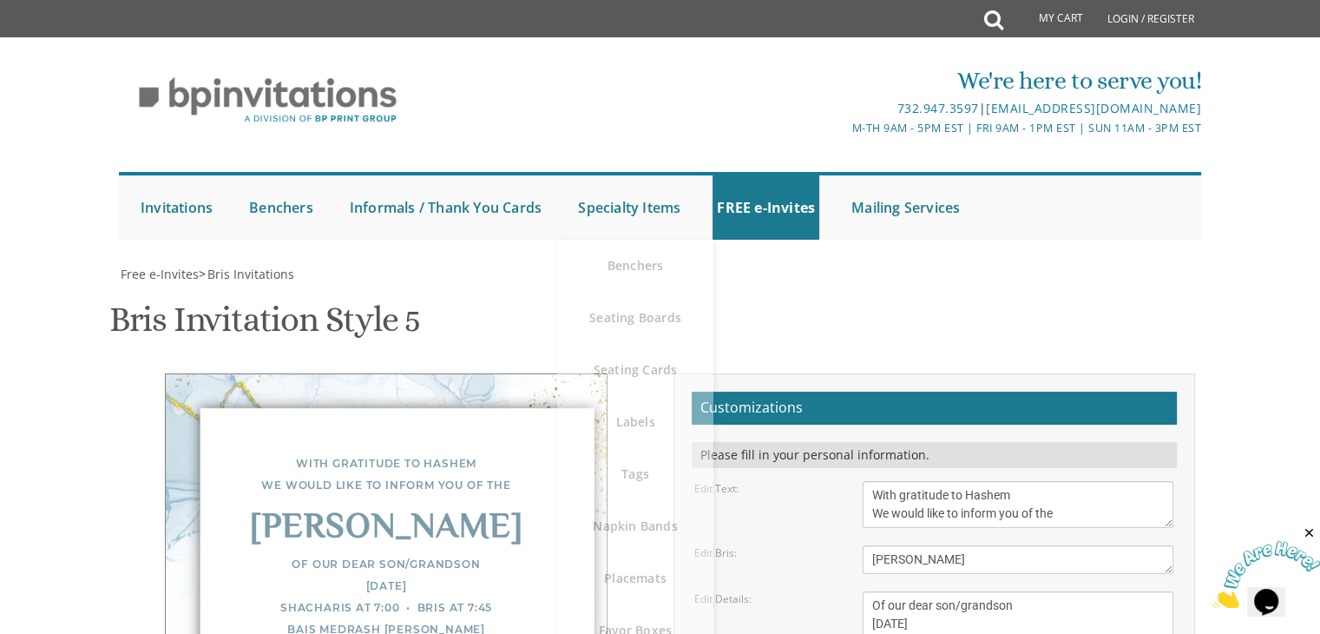
click at [713, 195] on li "Specialty Items Benchers Seating Boards Seating Cards Labels Tags Napkin Bands …" at bounding box center [643, 207] width 139 height 64
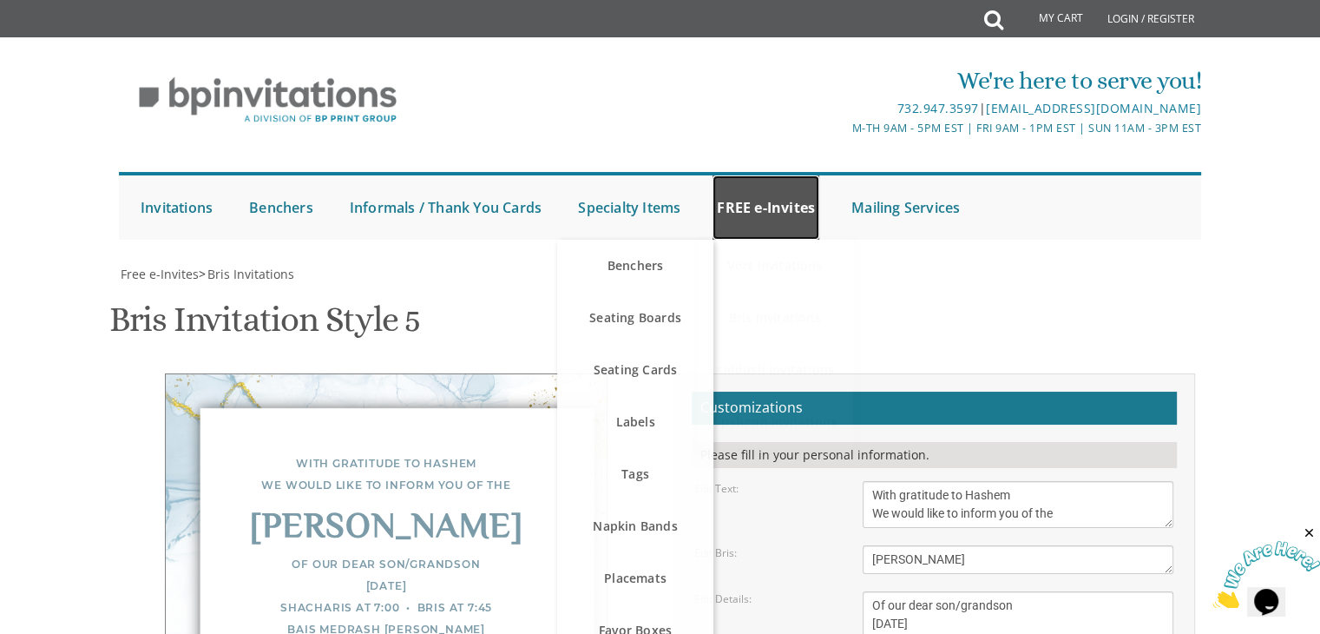
click at [761, 218] on link "FREE e-Invites" at bounding box center [766, 207] width 107 height 64
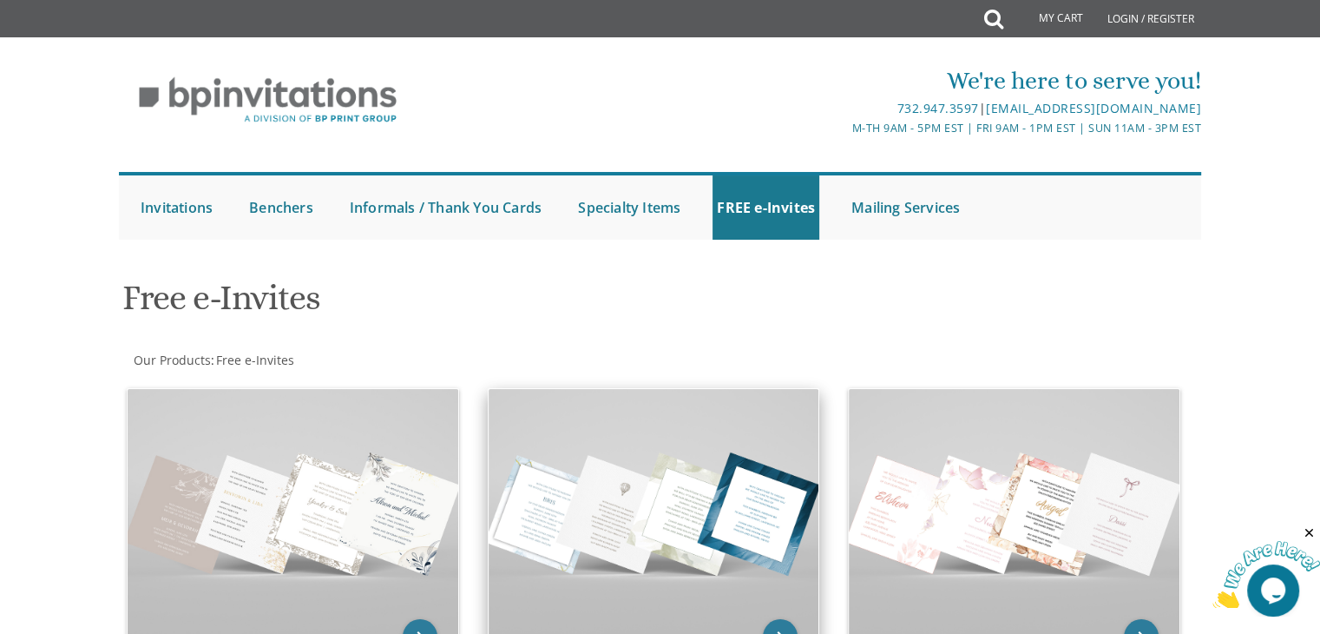
click at [656, 464] on img at bounding box center [654, 512] width 331 height 247
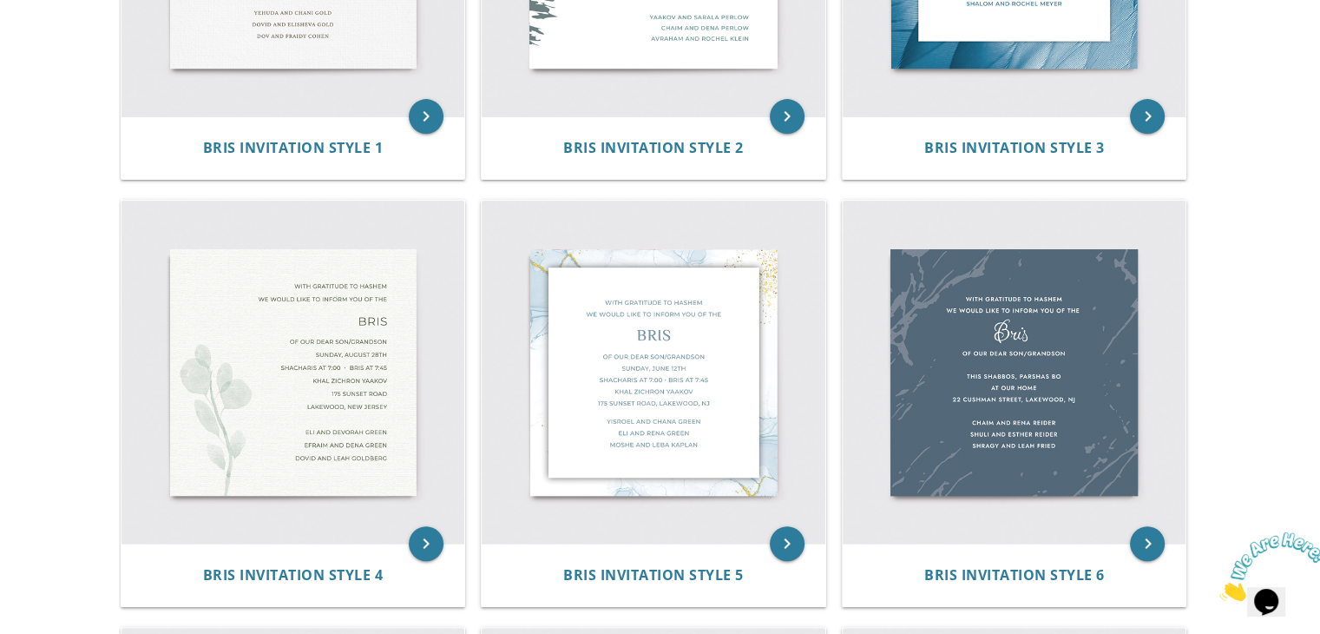
scroll to position [611, 0]
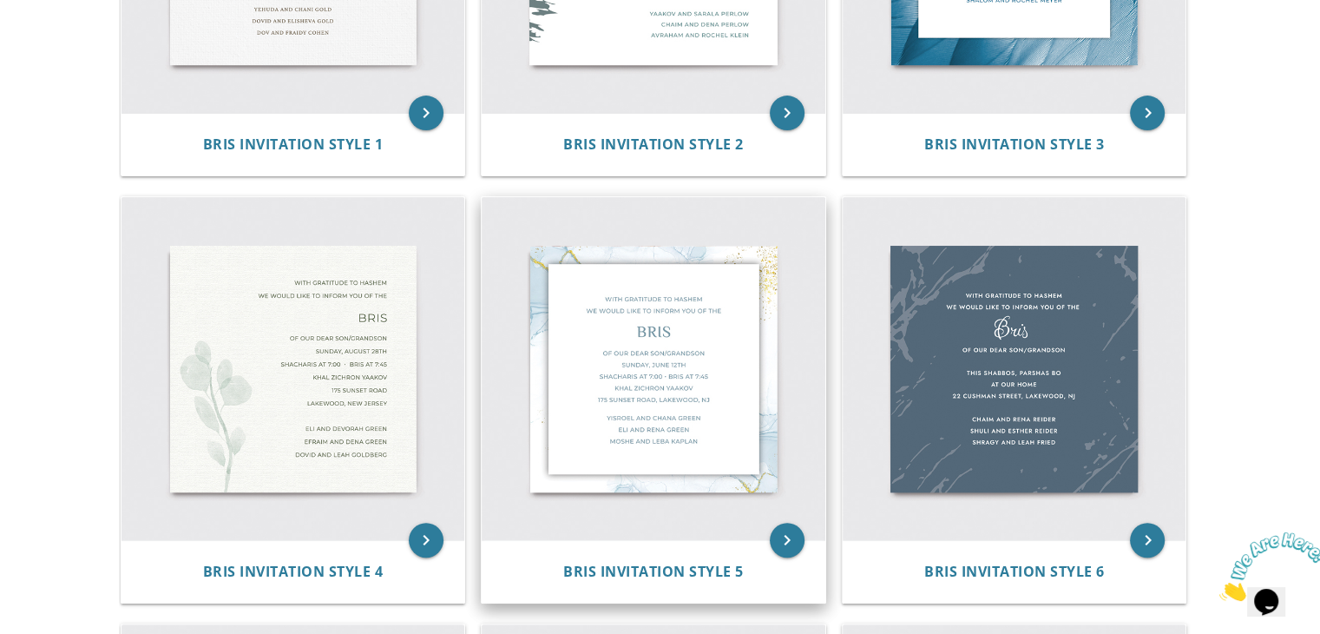
click at [688, 337] on img at bounding box center [654, 369] width 344 height 344
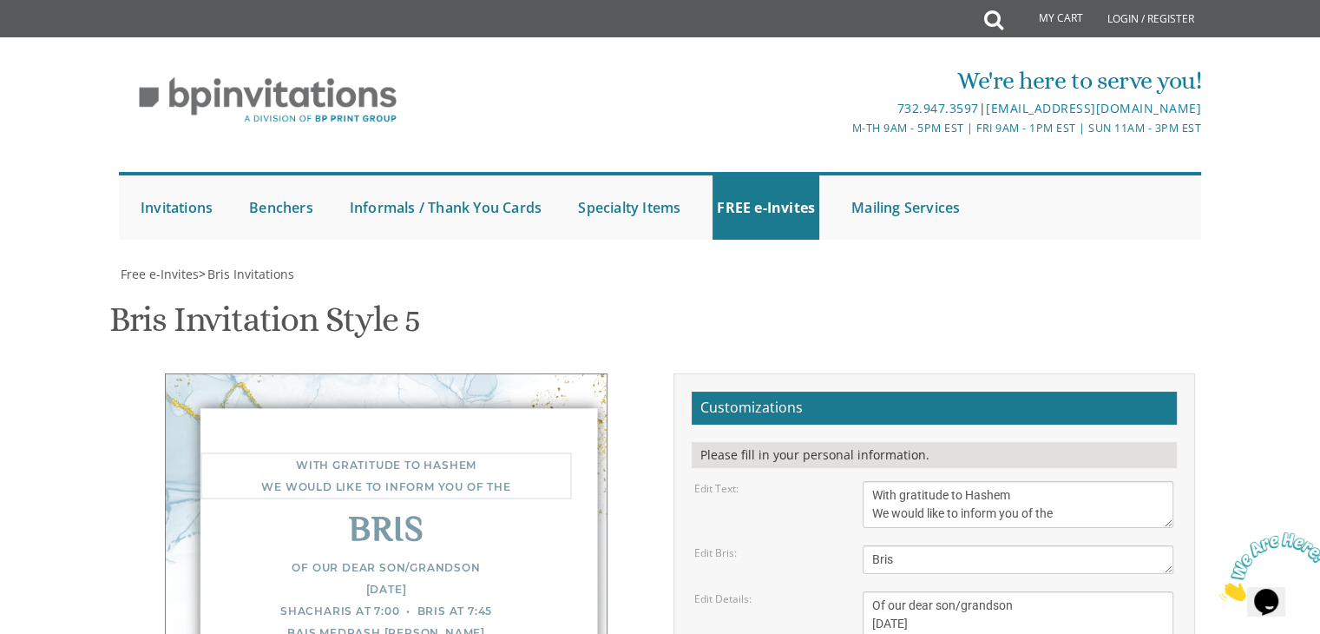
drag, startPoint x: 1000, startPoint y: 517, endPoint x: 978, endPoint y: 515, distance: 21.9
click at [978, 515] on textarea "With gratitude to Hashem We would like to inform you of the" at bounding box center [1018, 504] width 311 height 47
click at [1024, 511] on textarea "With gratitude to Hashem We would like to inform you of the" at bounding box center [1018, 504] width 311 height 47
drag, startPoint x: 1024, startPoint y: 511, endPoint x: 1062, endPoint y: 505, distance: 37.8
click at [1062, 505] on textarea "With gratitude to Hashem We would like to inform you of the" at bounding box center [1018, 504] width 311 height 47
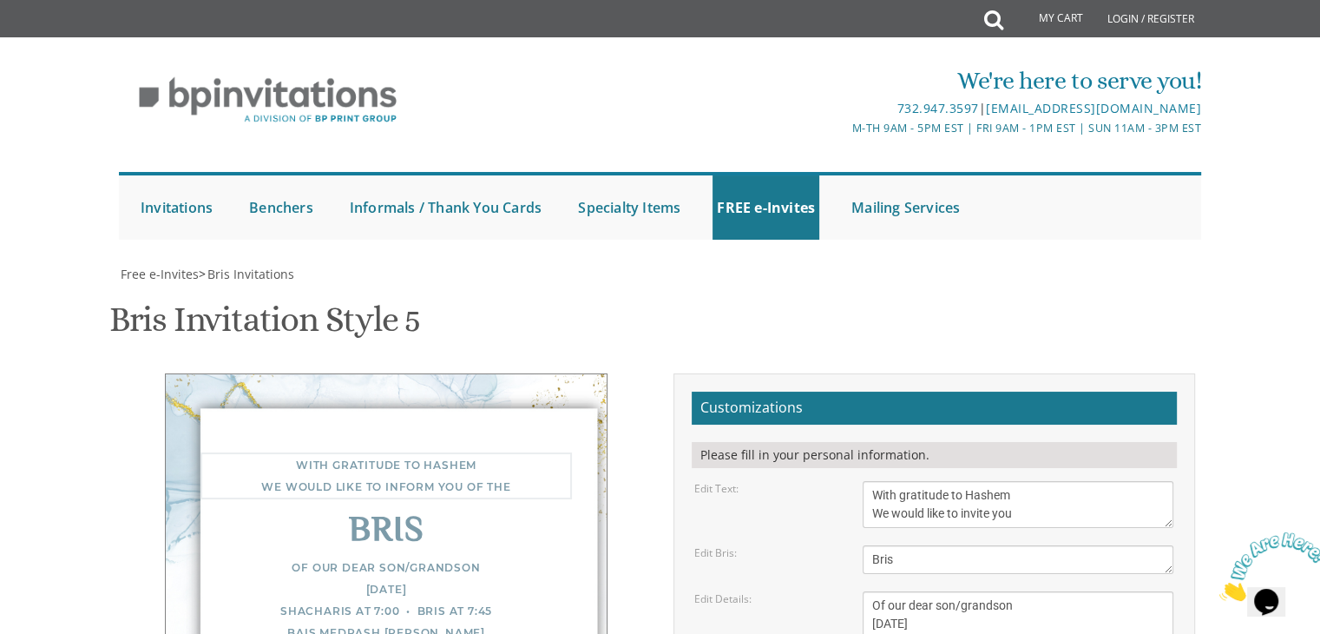
scroll to position [12, 0]
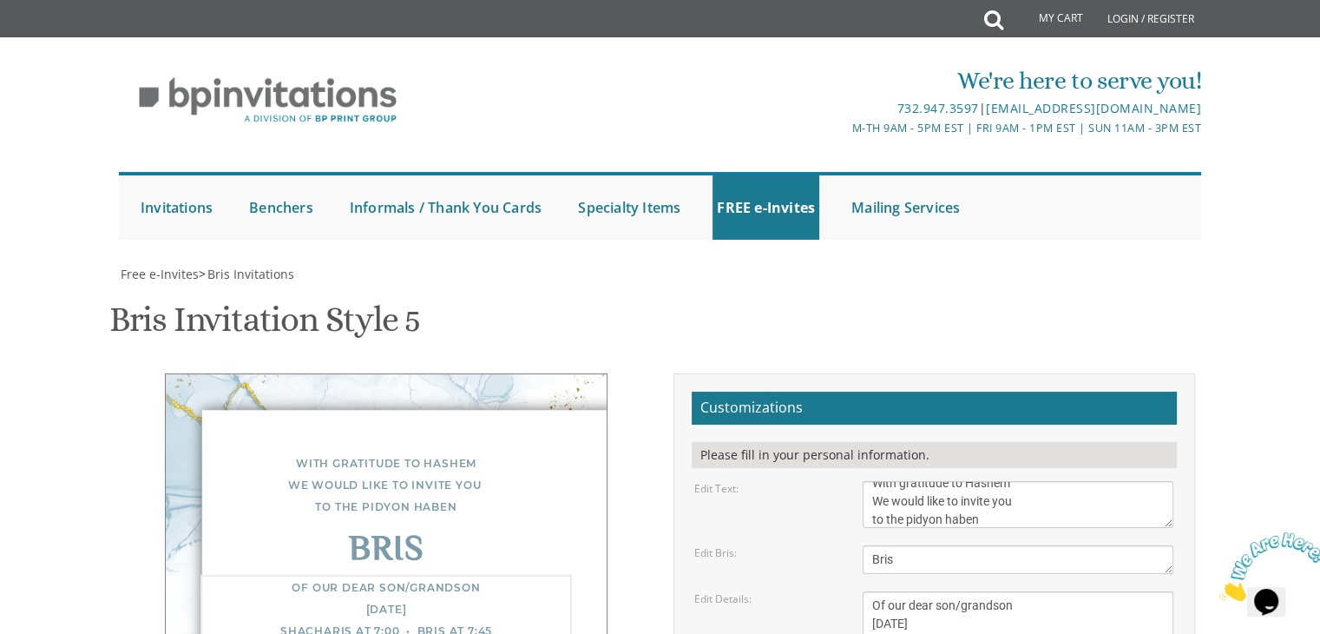
drag, startPoint x: 1022, startPoint y: 605, endPoint x: 872, endPoint y: 603, distance: 150.2
click at [872, 603] on textarea "Of our dear son/grandson Sunday, December 1st Shacharis at 7:00 • Bris at 7:45 …" at bounding box center [1018, 642] width 311 height 102
click at [1026, 519] on textarea "With gratitude to Hashem We would like to inform you of the" at bounding box center [1018, 504] width 311 height 47
paste textarea "Of our dear son/grandson"
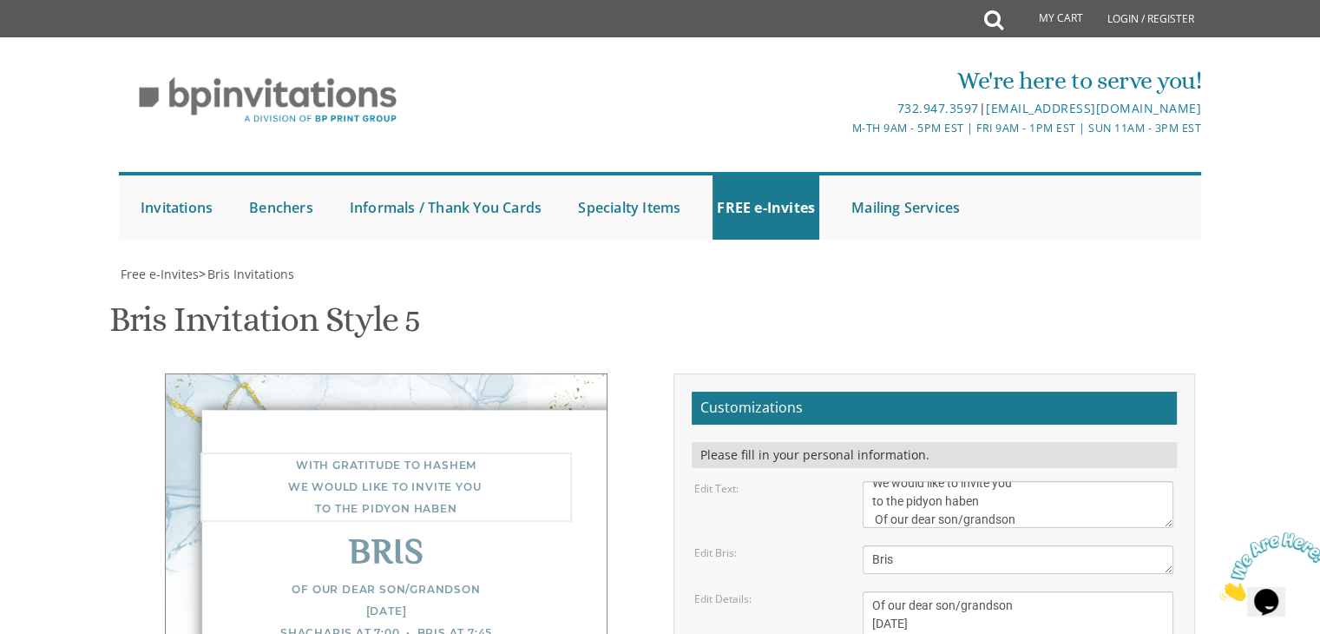
type textarea "With gratitude to Hashem We would like to invite you to the pidyon haben Of our…"
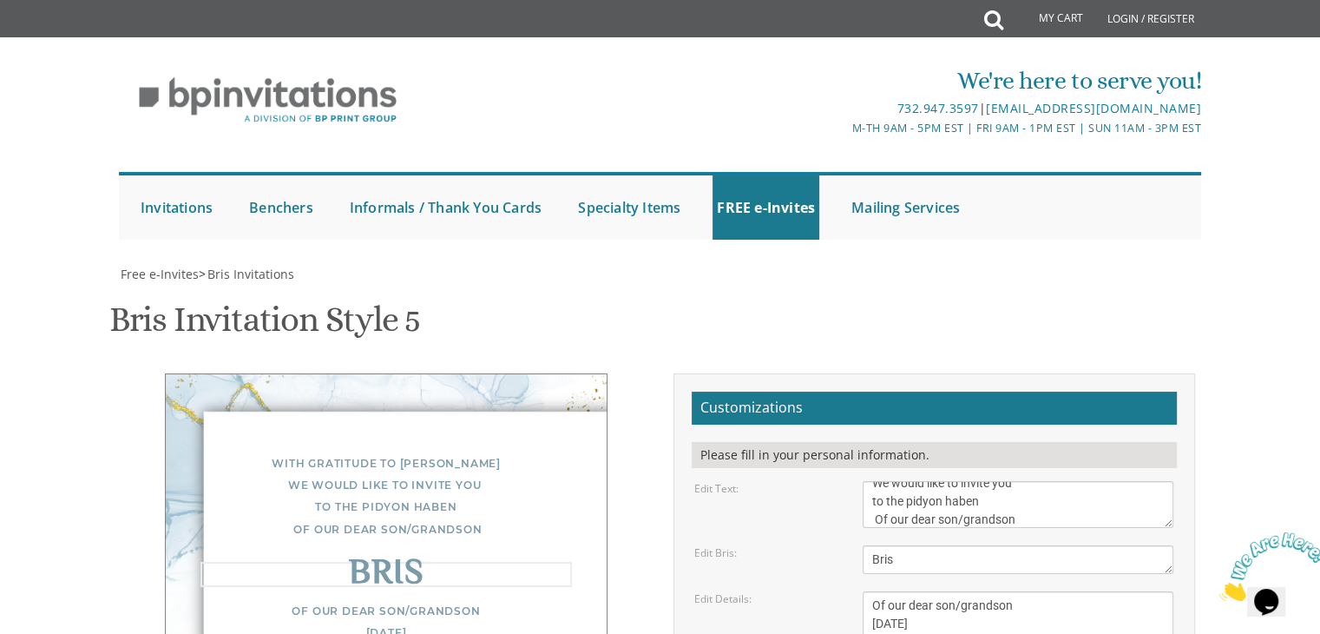
drag, startPoint x: 908, startPoint y: 555, endPoint x: 857, endPoint y: 553, distance: 51.2
click at [857, 553] on div "Bris" at bounding box center [1018, 559] width 337 height 29
type textarea "YECHIEL"
drag, startPoint x: 1011, startPoint y: 439, endPoint x: 832, endPoint y: 436, distance: 178.8
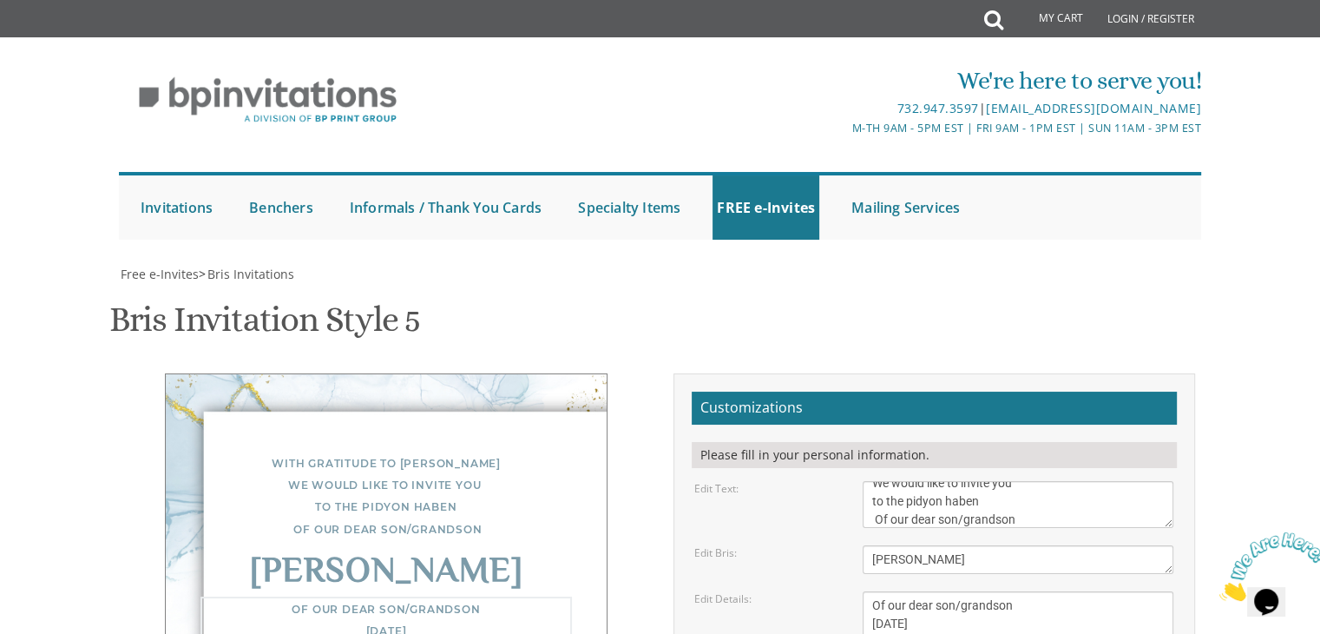
click at [832, 591] on div "Edit Details: Of our dear son/grandson Sunday, December 1st Shacharis at 7:00 •…" at bounding box center [933, 642] width 505 height 102
drag, startPoint x: 976, startPoint y: 441, endPoint x: 796, endPoint y: 424, distance: 180.4
drag, startPoint x: 1051, startPoint y: 458, endPoint x: 837, endPoint y: 452, distance: 214.5
click at [837, 591] on div "Edit Details: Of our dear son/grandson Sunday, December 1st Shacharis at 7:00 •…" at bounding box center [933, 642] width 505 height 102
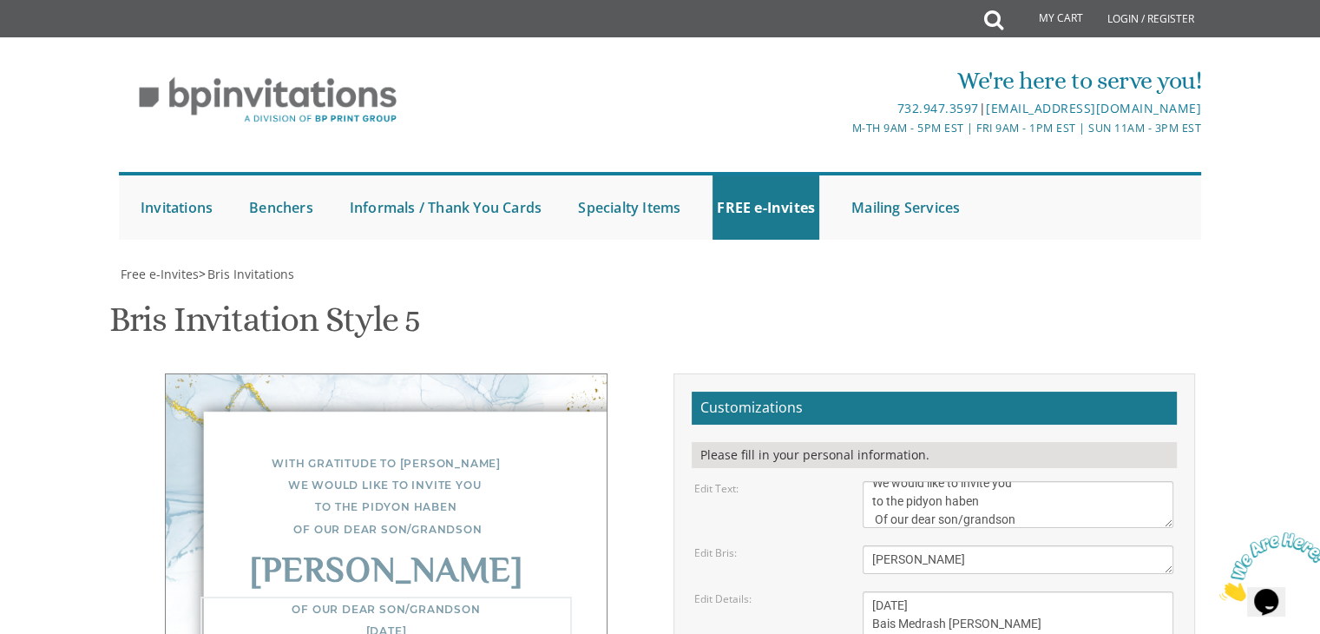
drag, startPoint x: 1000, startPoint y: 456, endPoint x: 864, endPoint y: 457, distance: 136.3
click at [864, 591] on textarea "Of our dear son/grandson Sunday, December 1st Shacharis at 7:00 • Bris at 7:45 …" at bounding box center [1018, 642] width 311 height 102
drag, startPoint x: 944, startPoint y: 471, endPoint x: 840, endPoint y: 470, distance: 104.2
click at [840, 591] on div "Edit Details: Of our dear son/grandson Sunday, December 1st Shacharis at 7:00 •…" at bounding box center [933, 642] width 505 height 102
drag, startPoint x: 1052, startPoint y: 471, endPoint x: 978, endPoint y: 473, distance: 73.8
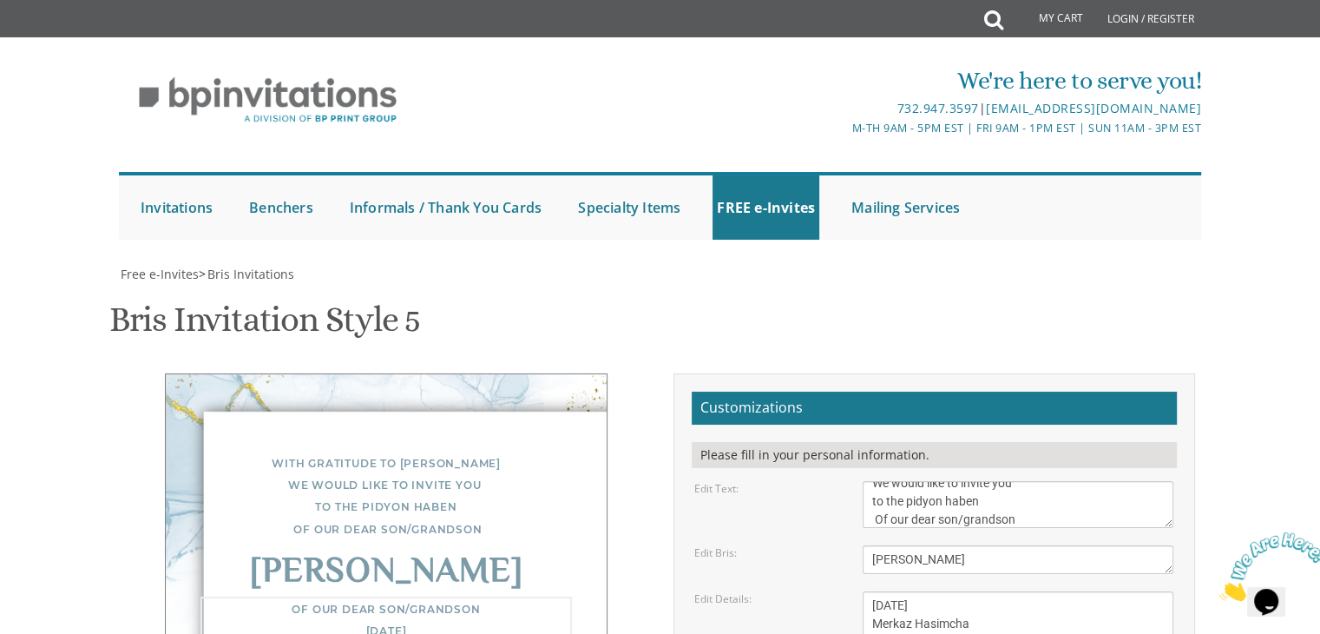
click at [978, 591] on textarea "Of our dear son/grandson Sunday, December 1st Shacharis at 7:00 • Bris at 7:45 …" at bounding box center [1018, 642] width 311 height 102
click at [1039, 591] on textarea "Of our dear son/grandson Sunday, December 1st Shacharis at 7:00 • Bris at 7:45 …" at bounding box center [1018, 642] width 311 height 102
type textarea "Thursday, August 21st Merkaz Hasimcha 1898 Bay Avenue • Brooklyn, NY"
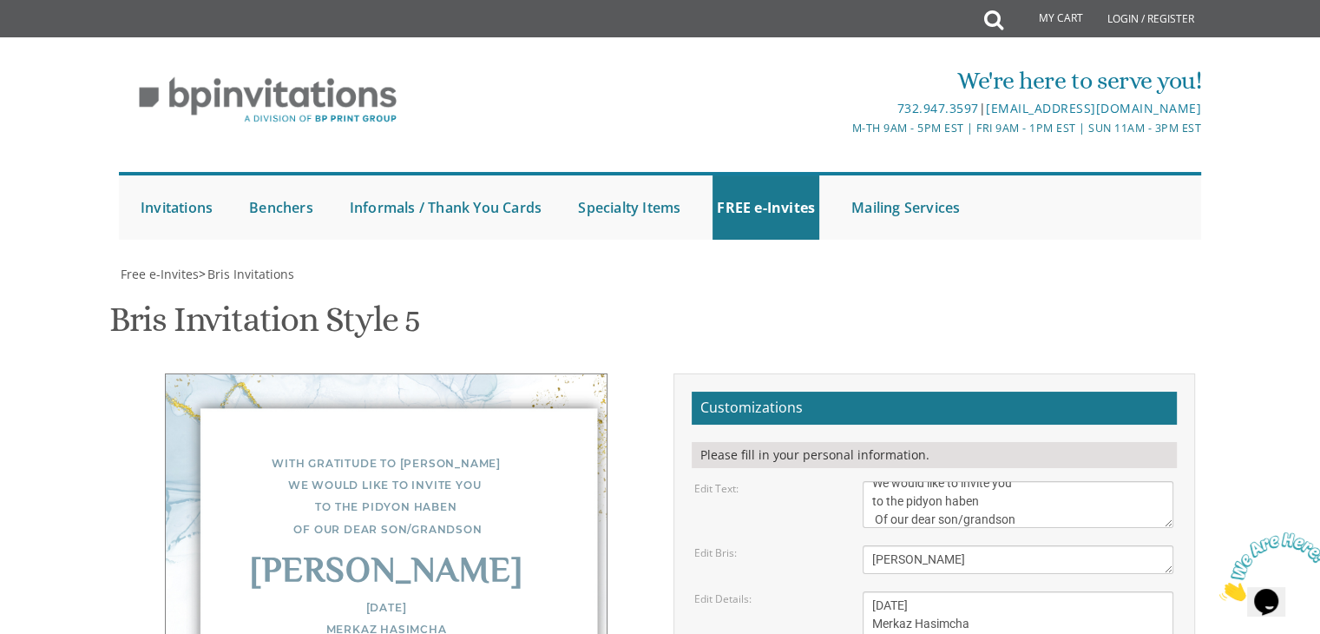
drag, startPoint x: 1027, startPoint y: 593, endPoint x: 864, endPoint y: 549, distance: 168.2
type textarea "V"
click at [1022, 591] on textarea "Of our dear son/grandson Sunday, December 1st Shacharis at 7:00 • Bris at 7:45 …" at bounding box center [1018, 642] width 311 height 102
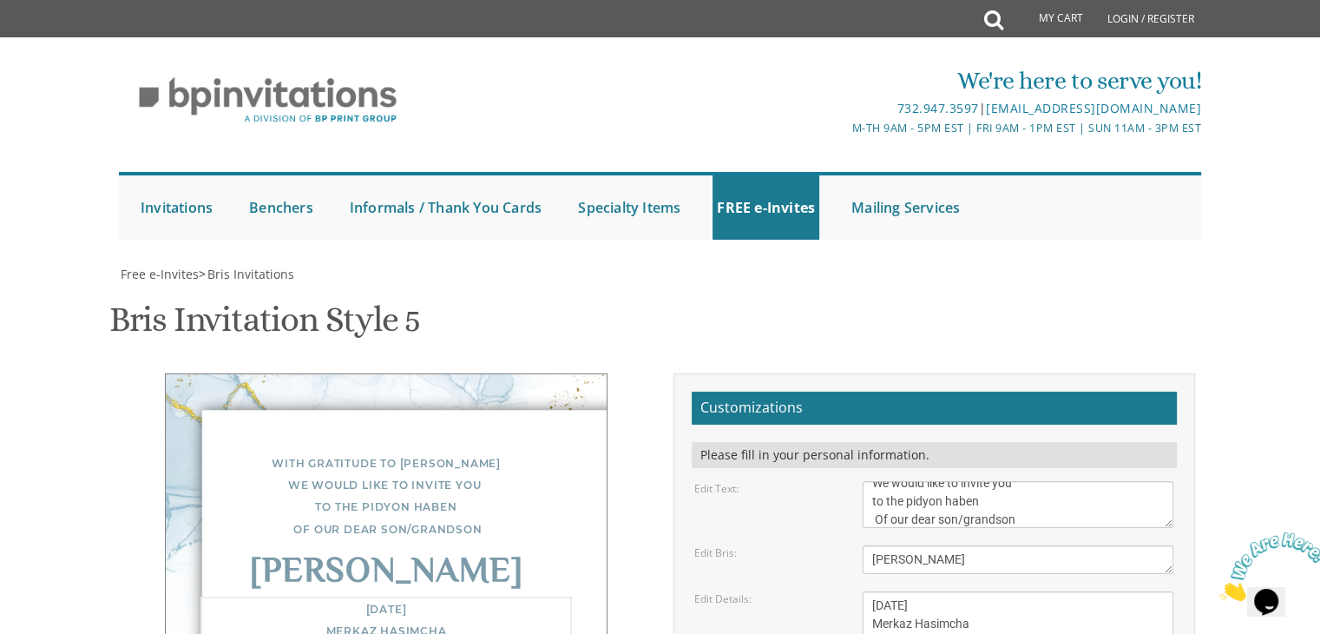
scroll to position [310, 0]
click at [953, 591] on textarea "Of our dear son/grandson Sunday, December 1st Shacharis at 7:00 • Bris at 7:45 …" at bounding box center [1018, 642] width 311 height 102
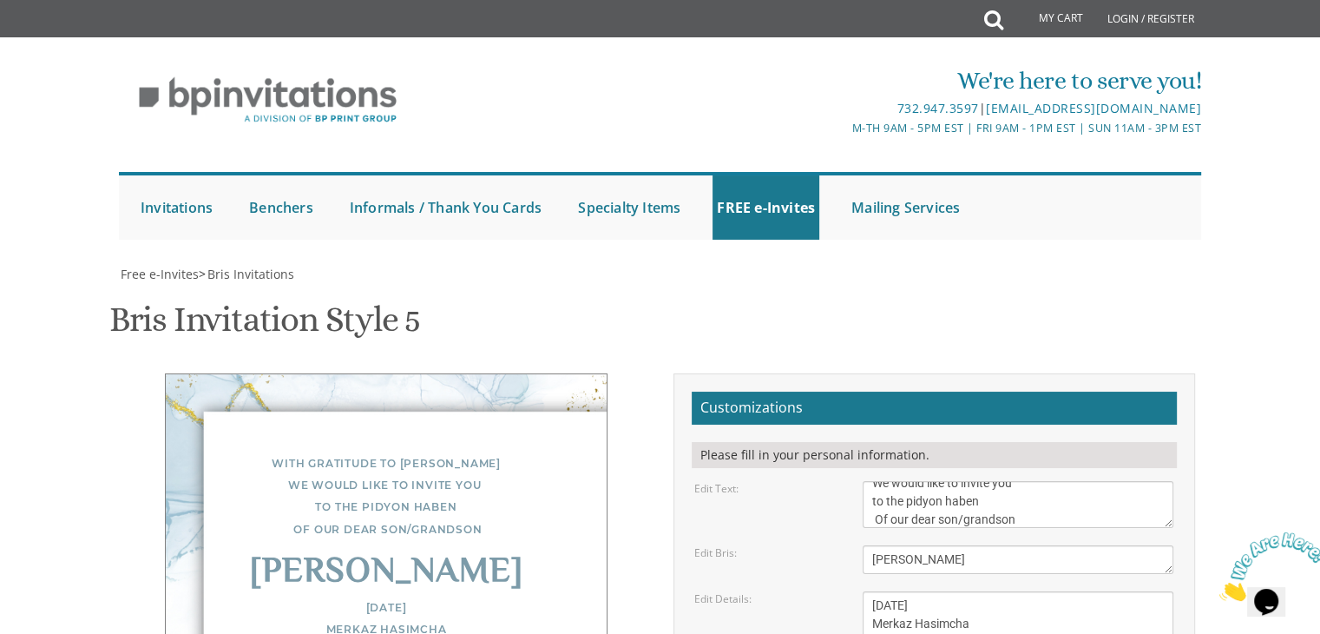
type textarea "Chaim Pinchas and Chani Alport Ozer and Adina Alport Moshe and Chana Yocheved M…"
click at [222, 373] on div "With gratitude to Hashem We would like to invite you to the pidyon haben Of our…" at bounding box center [386, 616] width 443 height 486
drag, startPoint x: 224, startPoint y: 143, endPoint x: 199, endPoint y: 129, distance: 28.7
click at [199, 373] on div "With gratitude to Hashem We would like to invite you to the pidyon haben Of our…" at bounding box center [386, 616] width 443 height 486
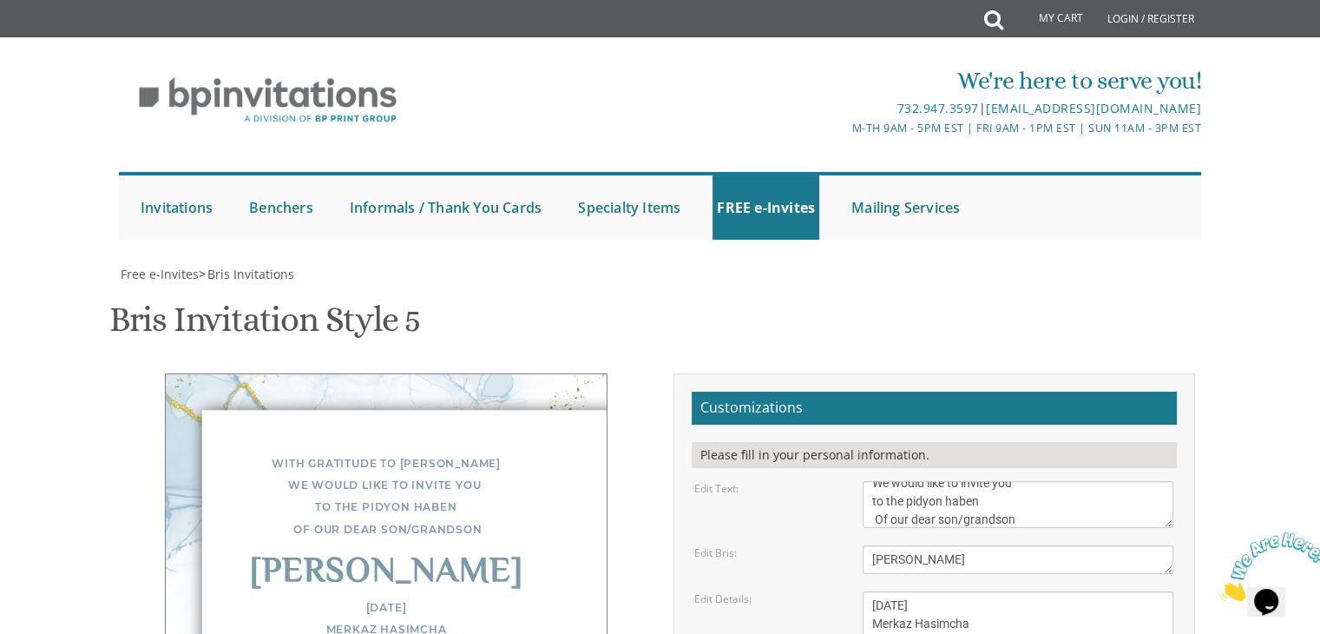
click at [889, 591] on textarea "Of our dear son/grandson Sunday, December 1st Shacharis at 7:00 • Bris at 7:45 …" at bounding box center [1018, 642] width 311 height 102
click at [957, 591] on textarea "Of our dear son/grandson Sunday, December 1st Shacharis at 7:00 • Bris at 7:45 …" at bounding box center [1018, 642] width 311 height 102
drag, startPoint x: 589, startPoint y: 480, endPoint x: 552, endPoint y: 479, distance: 37.3
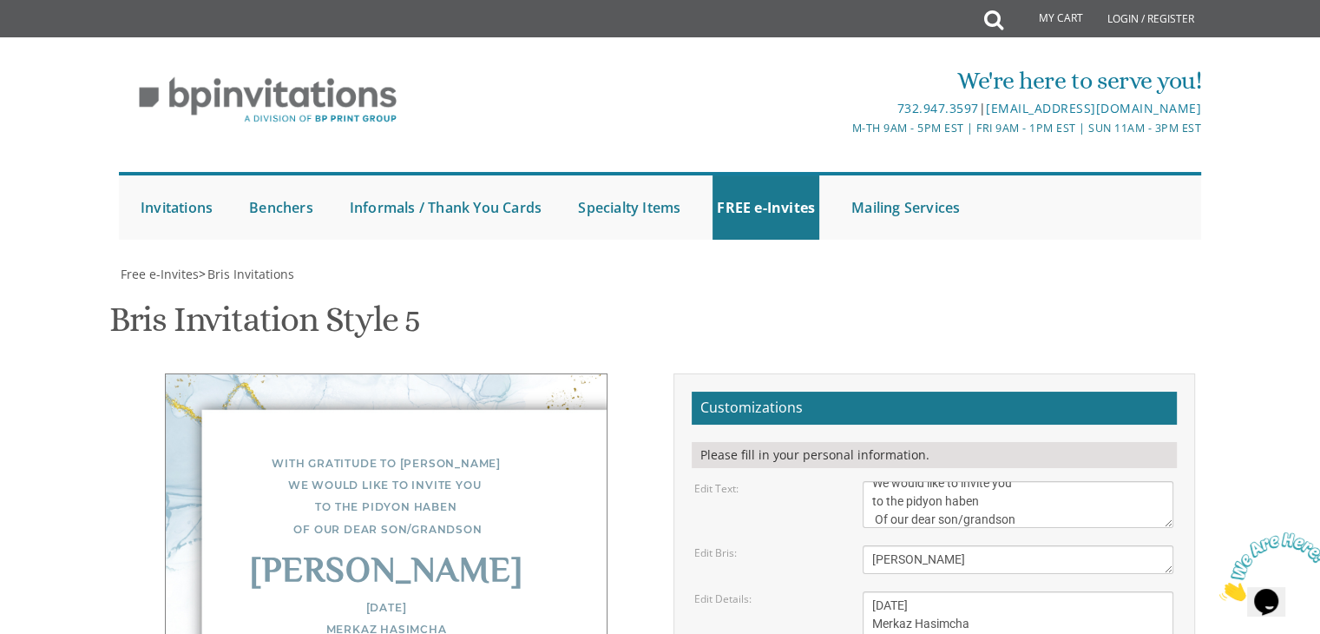
click at [552, 479] on div "With gratitude to Hashem We would like to invite you to the pidyon haben Of our…" at bounding box center [386, 616] width 443 height 486
drag, startPoint x: 486, startPoint y: 115, endPoint x: 424, endPoint y: 115, distance: 61.6
click at [424, 373] on div "With gratitude to Hashem We would like to invite you to the pidyon haben Of our…" at bounding box center [386, 616] width 443 height 486
drag, startPoint x: 340, startPoint y: 119, endPoint x: 448, endPoint y: 106, distance: 108.4
click at [448, 373] on div "With gratitude to Hashem We would like to invite you to the pidyon haben Of our…" at bounding box center [386, 616] width 443 height 486
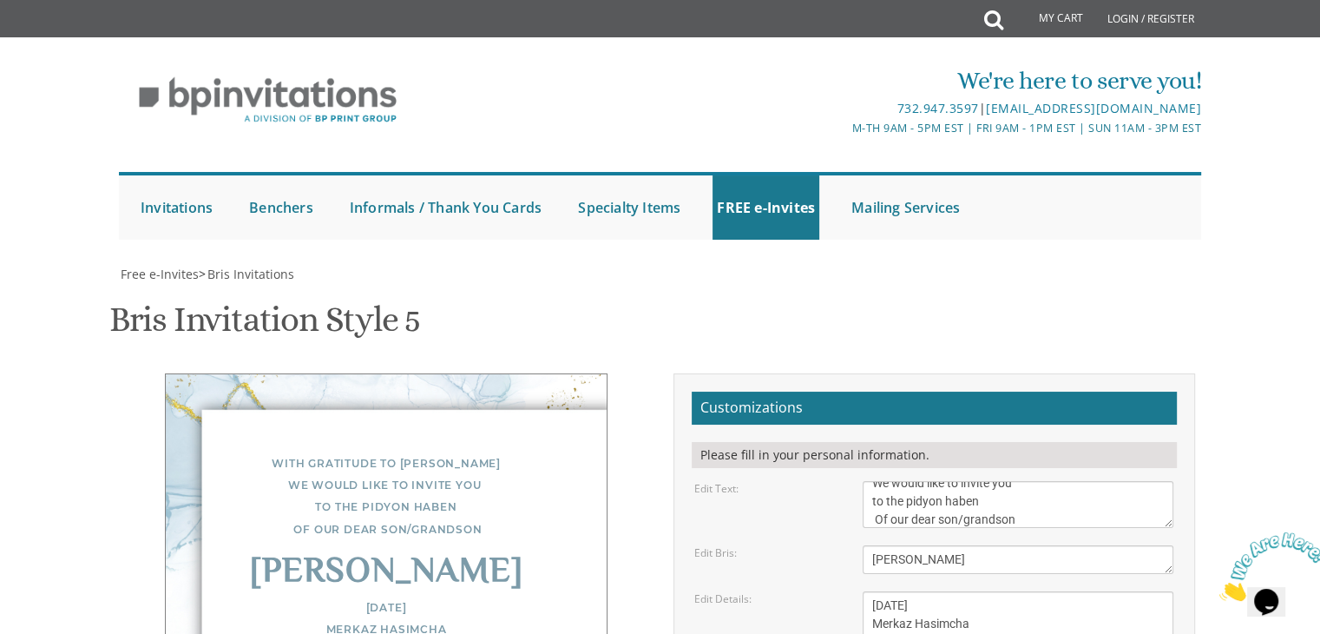
click at [591, 491] on div "With gratitude to Hashem We would like to invite you to the pidyon haben Of our…" at bounding box center [386, 616] width 443 height 486
click at [1097, 442] on div "Please fill in your personal information." at bounding box center [934, 455] width 485 height 26
click at [1093, 481] on textarea "With gratitude to Hashem We would like to inform you of the" at bounding box center [1018, 504] width 311 height 47
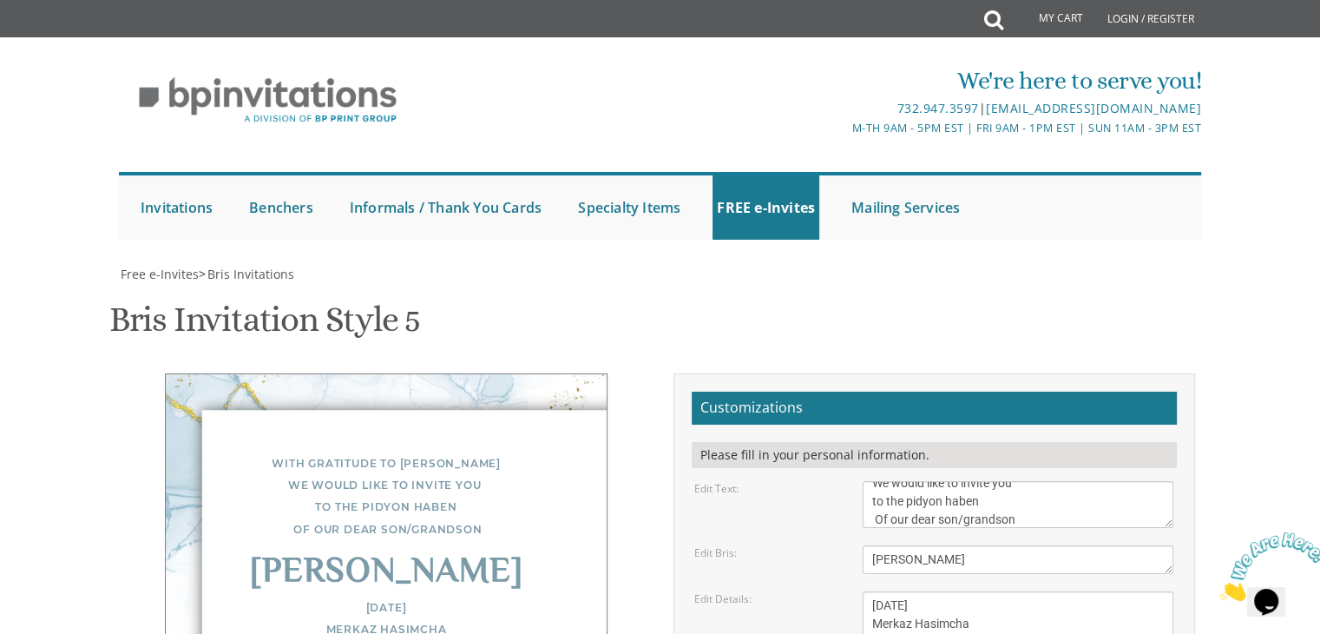
drag, startPoint x: 1170, startPoint y: 459, endPoint x: 1250, endPoint y: 445, distance: 81.1
drag, startPoint x: 1250, startPoint y: 445, endPoint x: 1145, endPoint y: 445, distance: 105.0
drag, startPoint x: 1146, startPoint y: 445, endPoint x: 1173, endPoint y: 444, distance: 27.8
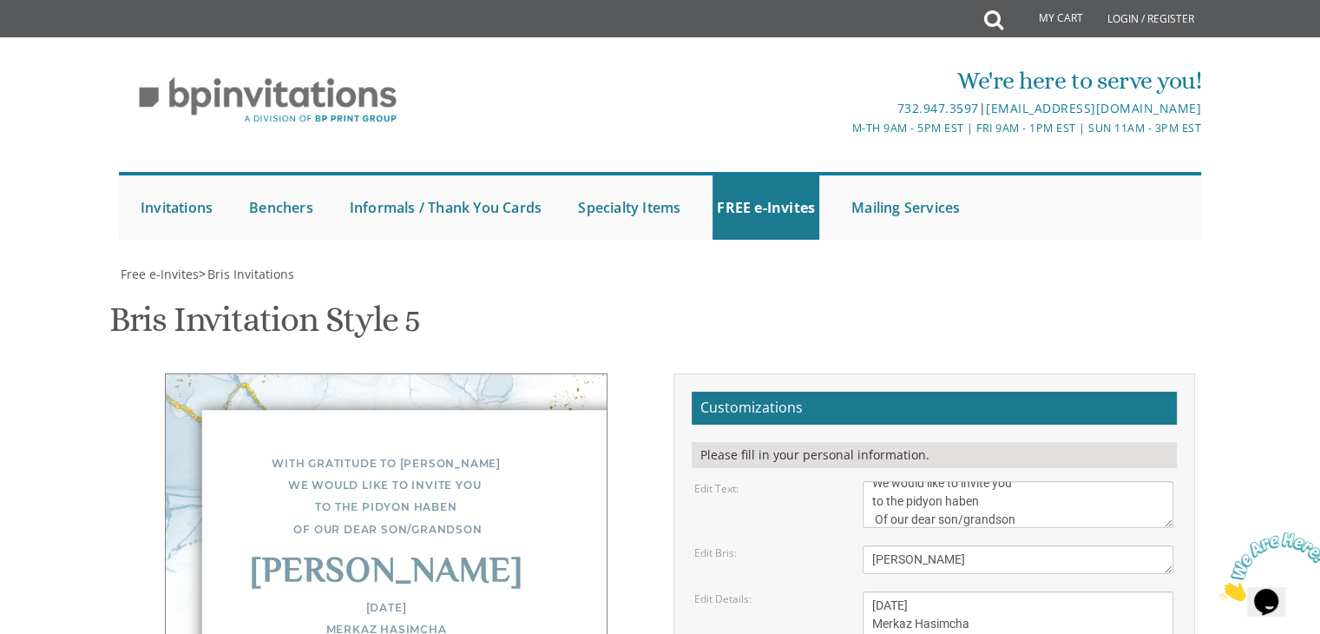
click at [1048, 591] on textarea "Of our dear son/grandson Sunday, December 1st Shacharis at 7:00 • Bris at 7:45 …" at bounding box center [1018, 642] width 311 height 102
click at [1136, 481] on textarea "With gratitude to Hashem We would like to inform you of the" at bounding box center [1018, 504] width 311 height 47
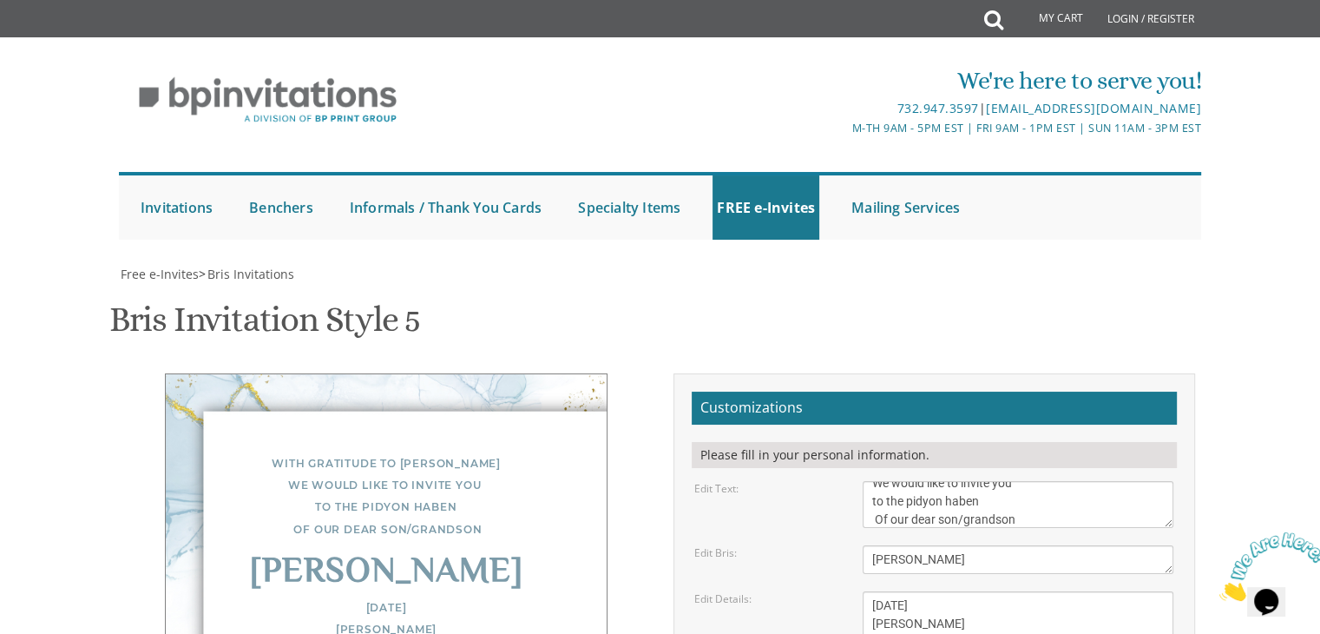
click at [471, 373] on div "With gratitude to Hashem We would like to invite you to the pidyon haben Of our…" at bounding box center [386, 627] width 443 height 508
drag, startPoint x: 490, startPoint y: 463, endPoint x: 504, endPoint y: 400, distance: 64.0
click at [473, 419] on div "With gratitude to Hashem We would like to invite you to the pidyon haben Of our…" at bounding box center [386, 627] width 443 height 508
click at [933, 591] on textarea "Of our dear son/grandson Sunday, December 1st Shacharis at 7:00 • Bris at 7:45 …" at bounding box center [1018, 642] width 311 height 102
drag, startPoint x: 571, startPoint y: 457, endPoint x: 519, endPoint y: 270, distance: 194.6
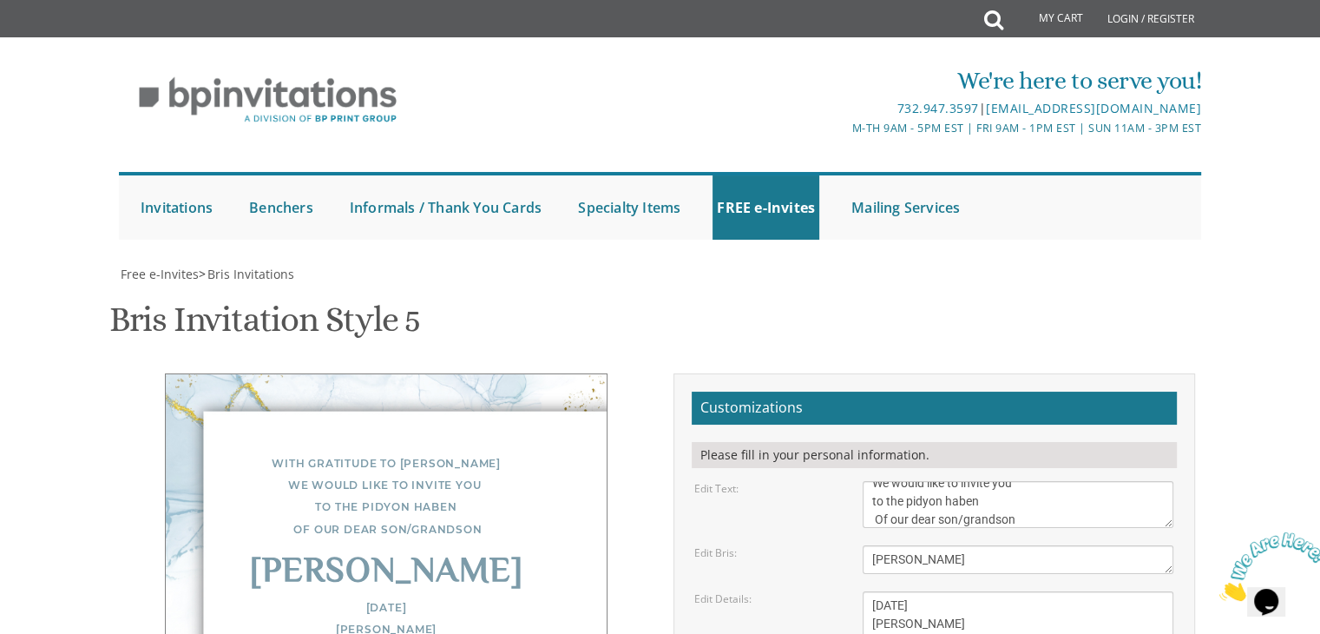
click at [529, 457] on div "With gratitude to Hashem We would like to invite you to the pidyon haben Of our…" at bounding box center [386, 627] width 443 height 508
click at [576, 373] on div "With gratitude to Hashem We would like to invite you to the pidyon haben Of our…" at bounding box center [386, 627] width 443 height 508
drag, startPoint x: 926, startPoint y: 317, endPoint x: 809, endPoint y: 311, distance: 117.3
click at [809, 591] on div "Edit Details: Of our dear son/grandson Sunday, December 1st Shacharis at 7:00 •…" at bounding box center [933, 642] width 505 height 102
click at [1052, 481] on textarea "With gratitude to Hashem We would like to inform you of the" at bounding box center [1018, 504] width 311 height 47
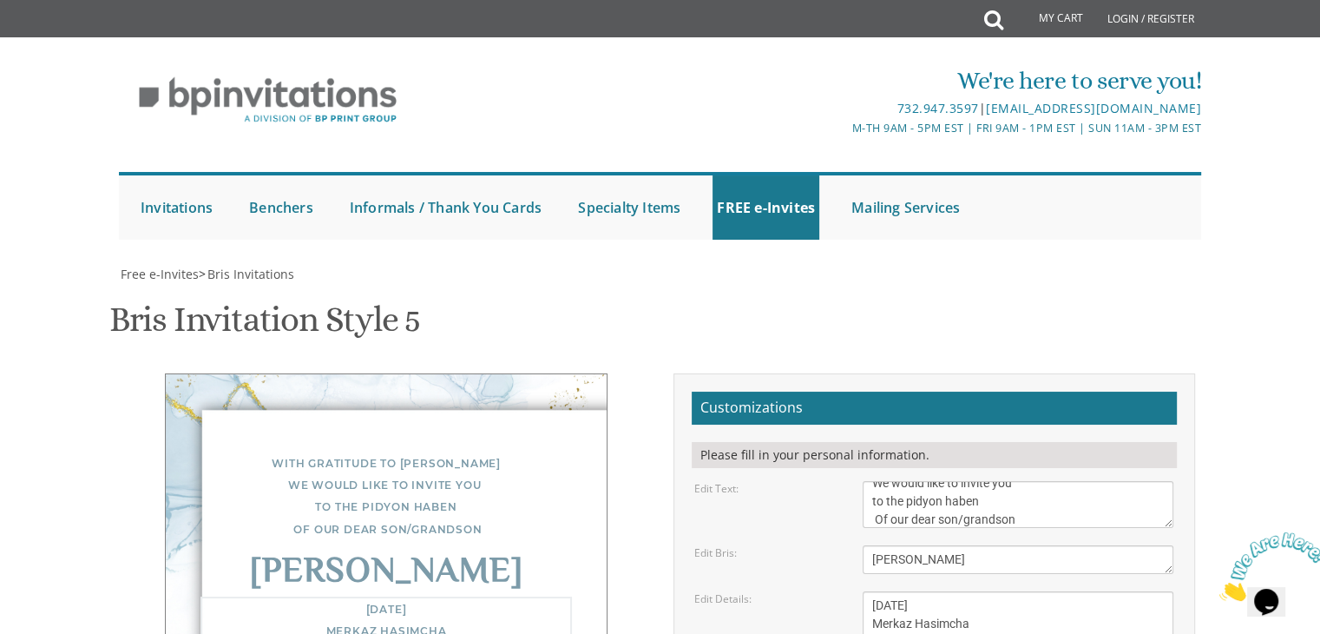
click at [1066, 591] on textarea "Of our dear son/grandson Sunday, December 1st Shacharis at 7:00 • Bris at 7:45 …" at bounding box center [1018, 642] width 311 height 102
click at [1000, 591] on textarea "Of our dear son/grandson Sunday, December 1st Shacharis at 7:00 • Bris at 7:45 …" at bounding box center [1018, 642] width 311 height 102
type textarea "[DATE] 6:00 PM Merkaz Hasimcha [STREET_ADDRESS] • [GEOGRAPHIC_DATA], [GEOGRAPHI…"
click at [575, 373] on div "With gratitude to Hashem We would like to invite you to the pidyon haben Of our…" at bounding box center [386, 616] width 443 height 486
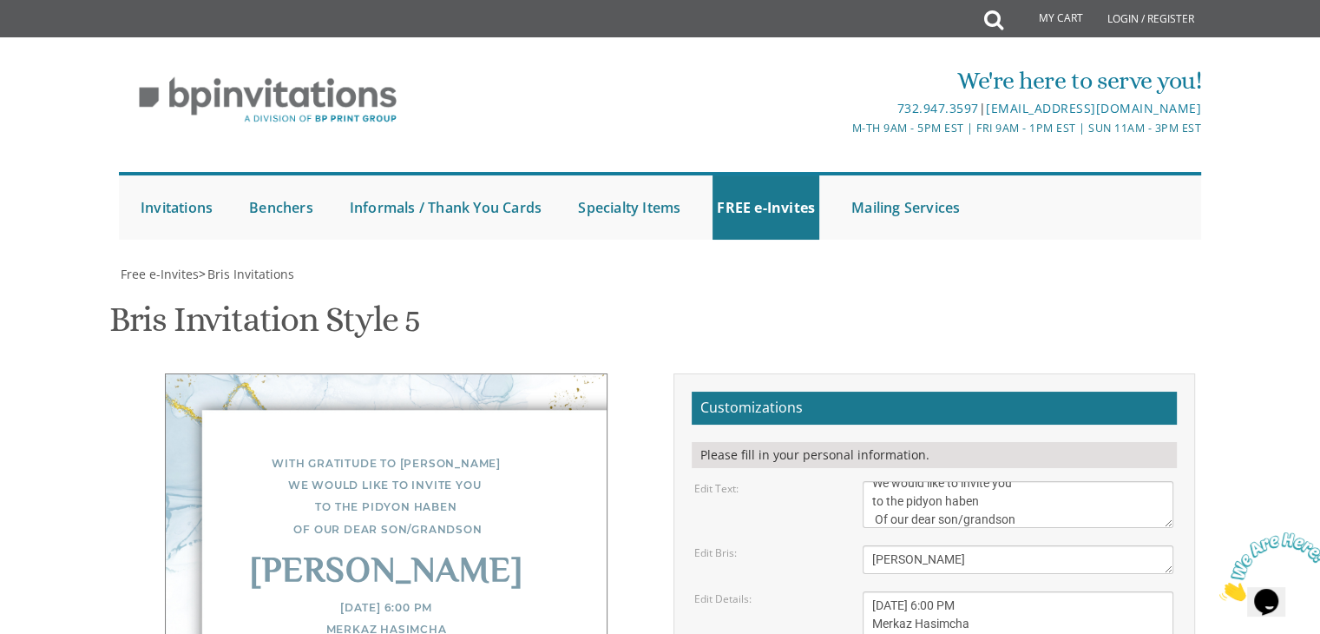
scroll to position [35, 0]
type textarea "[PERSON_NAME] and [PERSON_NAME] [PERSON_NAME] and [PERSON_NAME] [PERSON_NAME] a…"
click at [374, 596] on div "[DATE] 6:00 PM Merkaz Hasimcha [STREET_ADDRESS] • [GEOGRAPHIC_DATA], [GEOGRAPHI…" at bounding box center [385, 640] width 371 height 88
click at [976, 545] on textarea "Bris" at bounding box center [1018, 559] width 311 height 29
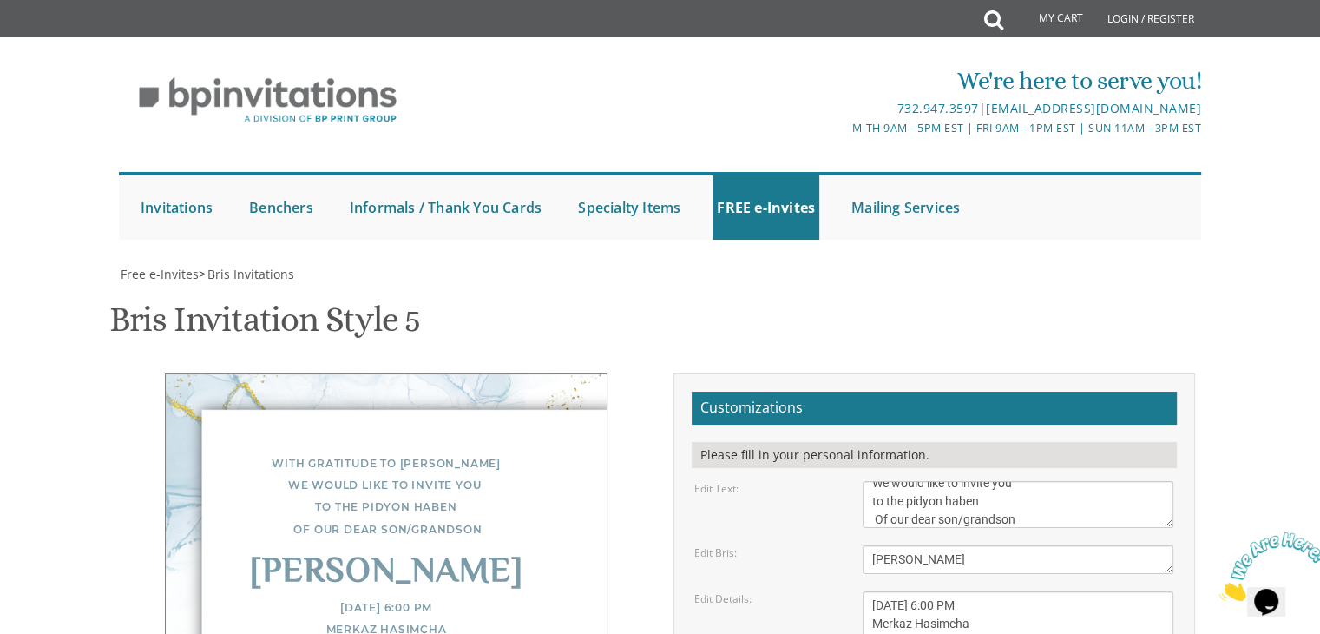
click at [523, 373] on div "With gratitude to Hashem We would like to invite you to the pidyon haben Of our…" at bounding box center [386, 616] width 443 height 486
click at [483, 480] on div "With gratitude to Hashem We would like to invite you to the pidyon haben Of our…" at bounding box center [386, 616] width 443 height 486
drag, startPoint x: 1059, startPoint y: 289, endPoint x: 851, endPoint y: 239, distance: 214.3
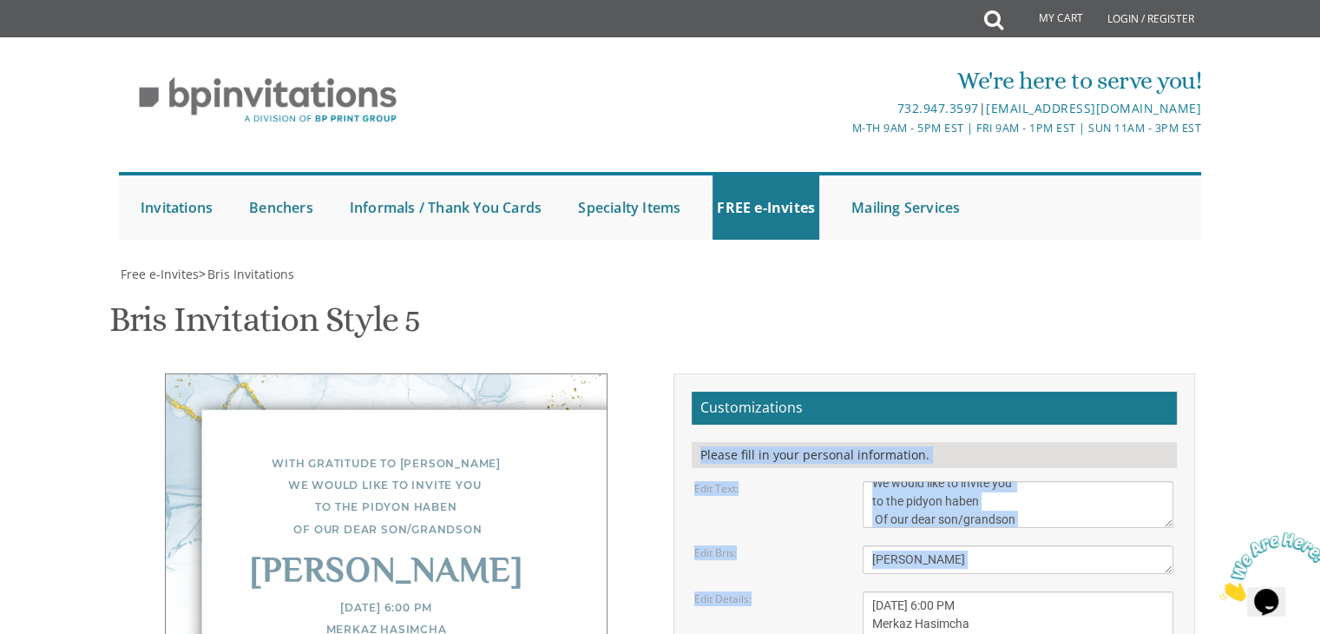
drag, startPoint x: 851, startPoint y: 239, endPoint x: 1076, endPoint y: 22, distance: 313.1
click at [1035, 545] on textarea "Bris" at bounding box center [1018, 559] width 311 height 29
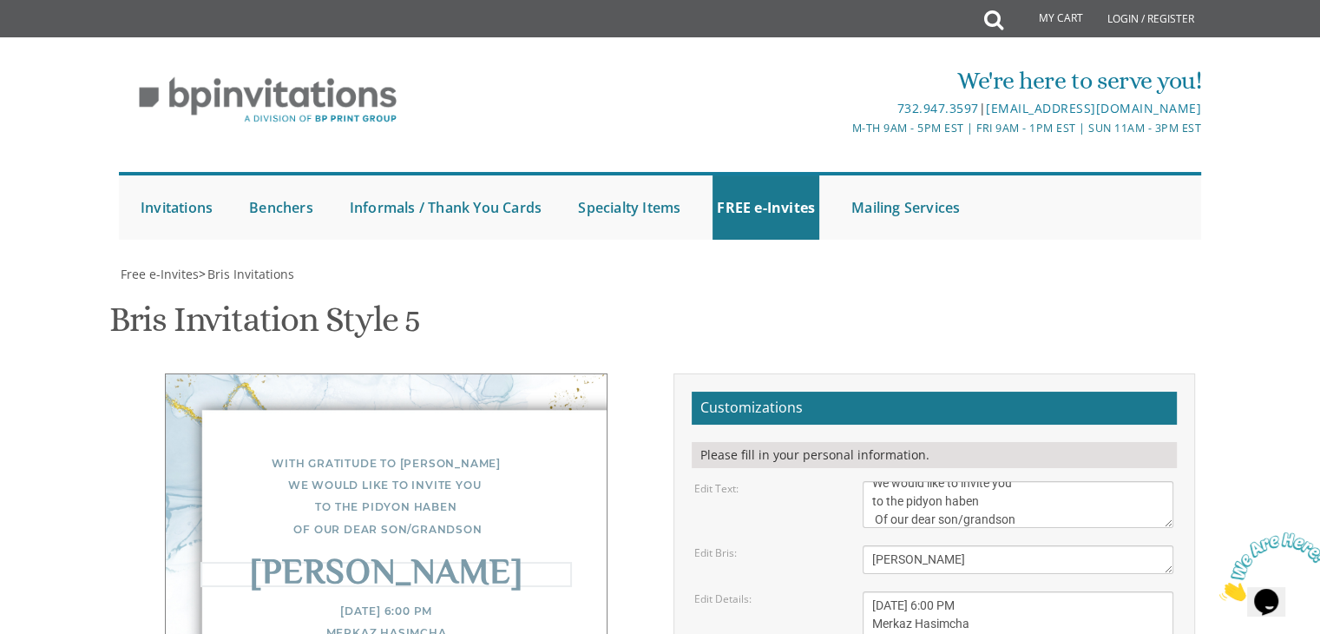
scroll to position [0, 0]
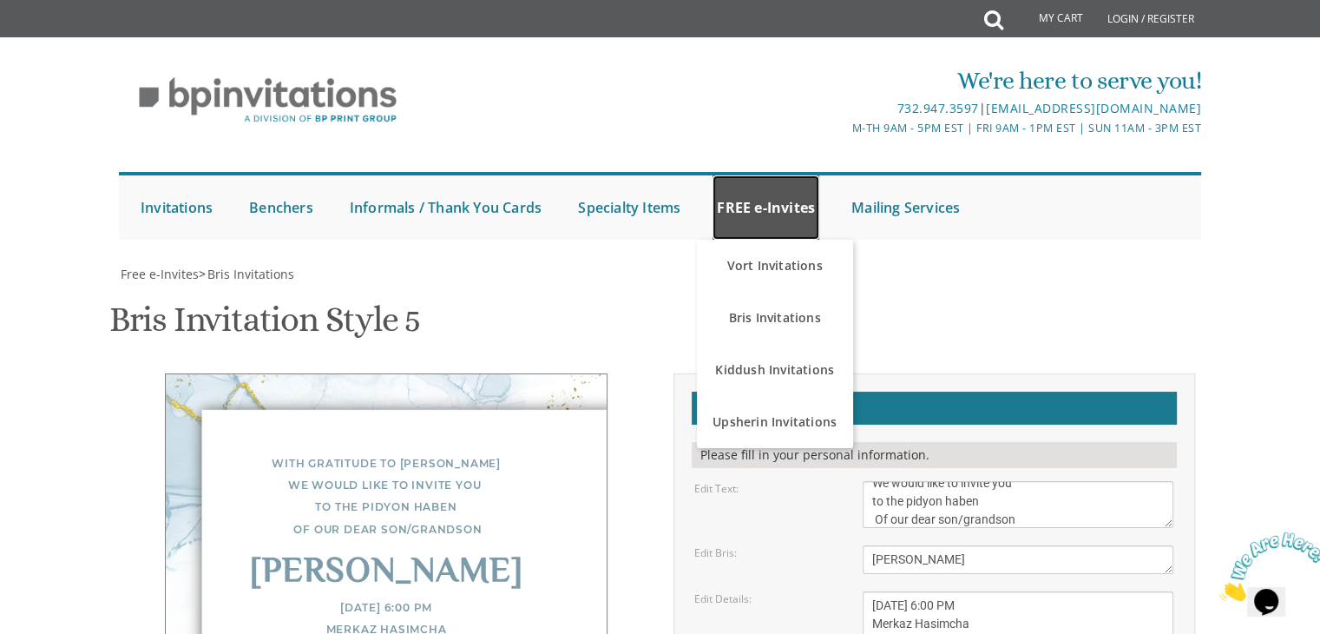
click at [794, 203] on link "FREE e-Invites" at bounding box center [766, 207] width 107 height 64
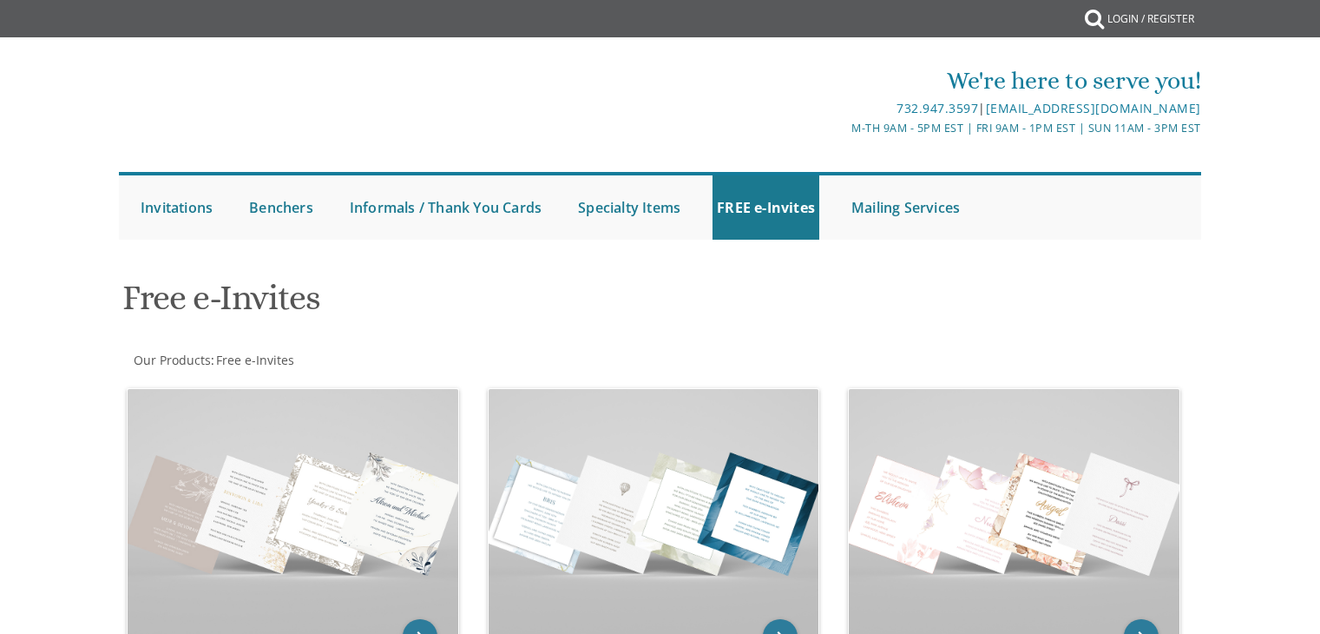
click at [776, 319] on h1 "Free e-Invites" at bounding box center [476, 304] width 708 height 51
click at [714, 515] on img at bounding box center [654, 512] width 331 height 247
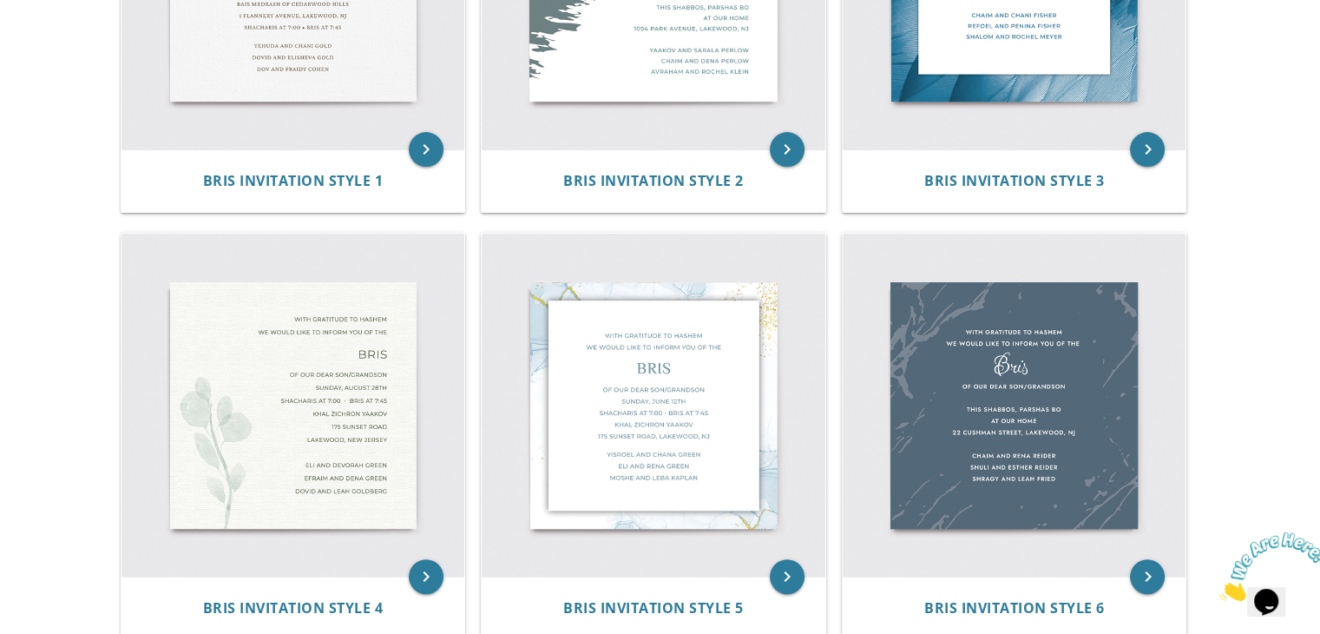
scroll to position [584, 0]
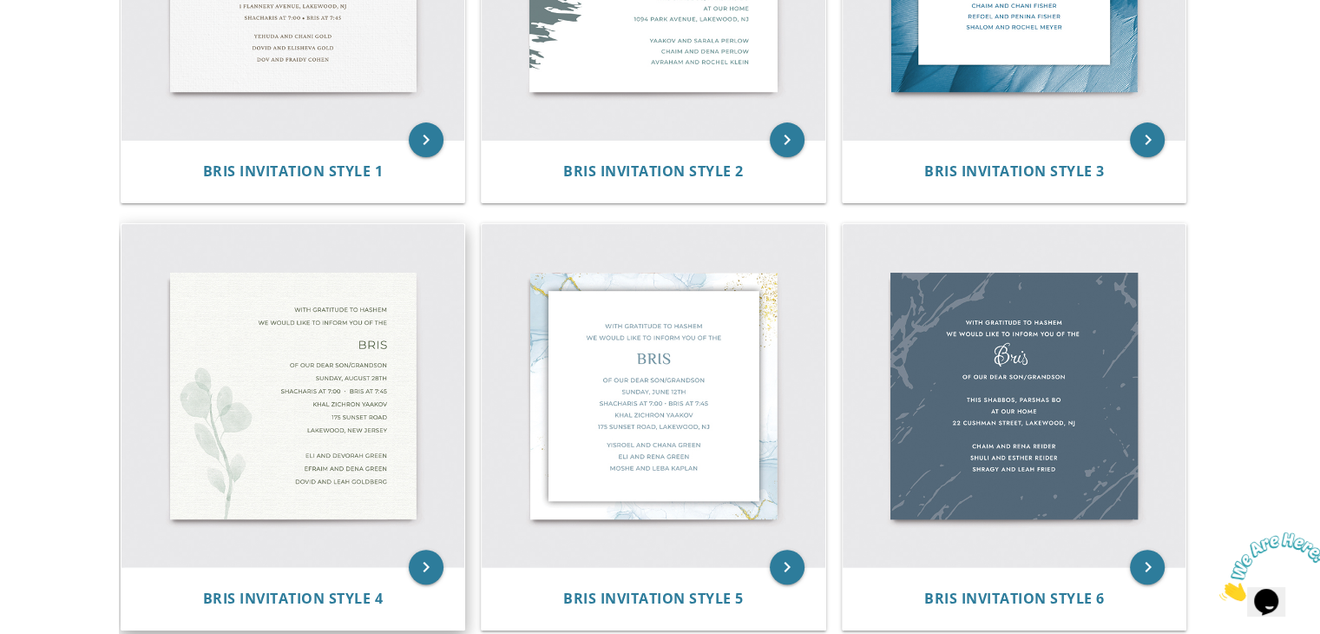
click at [347, 371] on img at bounding box center [294, 396] width 344 height 344
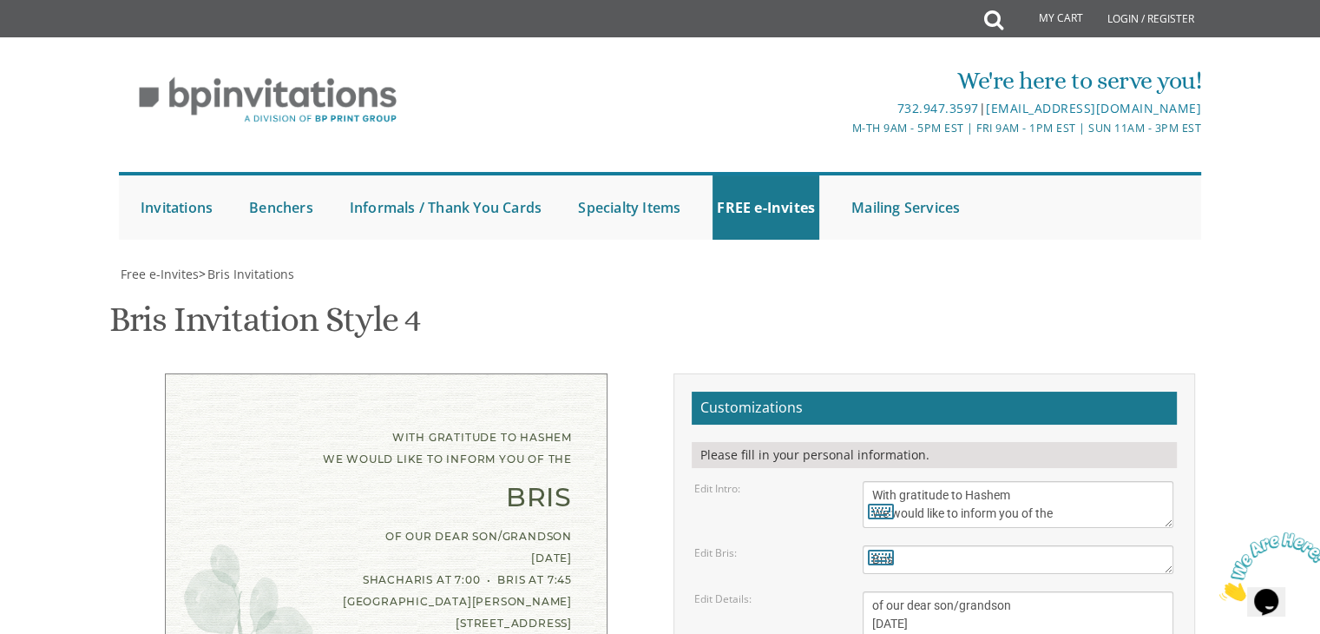
scroll to position [281, 0]
click at [997, 545] on textarea "Bris" at bounding box center [1018, 559] width 311 height 29
click at [901, 545] on textarea "Bris" at bounding box center [1018, 559] width 311 height 29
drag, startPoint x: 907, startPoint y: 272, endPoint x: 802, endPoint y: 289, distance: 106.4
click at [802, 545] on div "Edit Bris: Bris" at bounding box center [933, 559] width 505 height 29
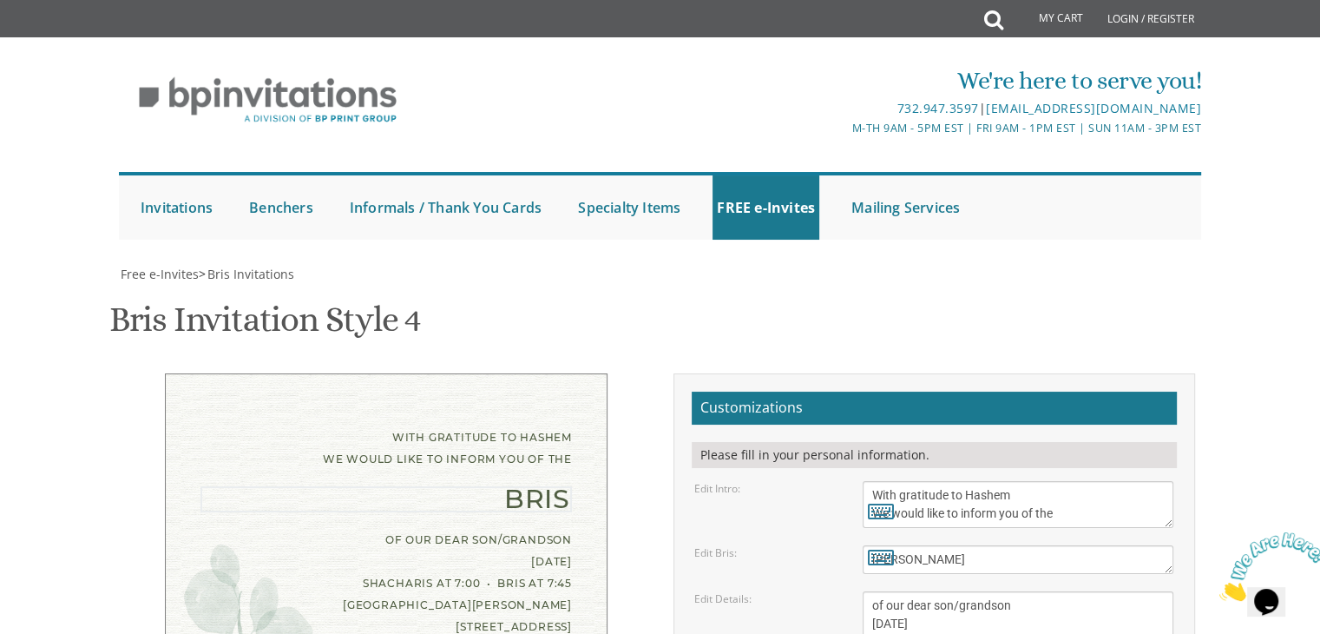
type textarea "[PERSON_NAME]"
click at [927, 481] on textarea "With gratitude to Hashem We would like to inform you of the" at bounding box center [1018, 504] width 311 height 47
drag, startPoint x: 997, startPoint y: 227, endPoint x: 963, endPoint y: 228, distance: 34.7
click at [963, 481] on textarea "With gratitude to Hashem We would like to inform you of the" at bounding box center [1018, 504] width 311 height 47
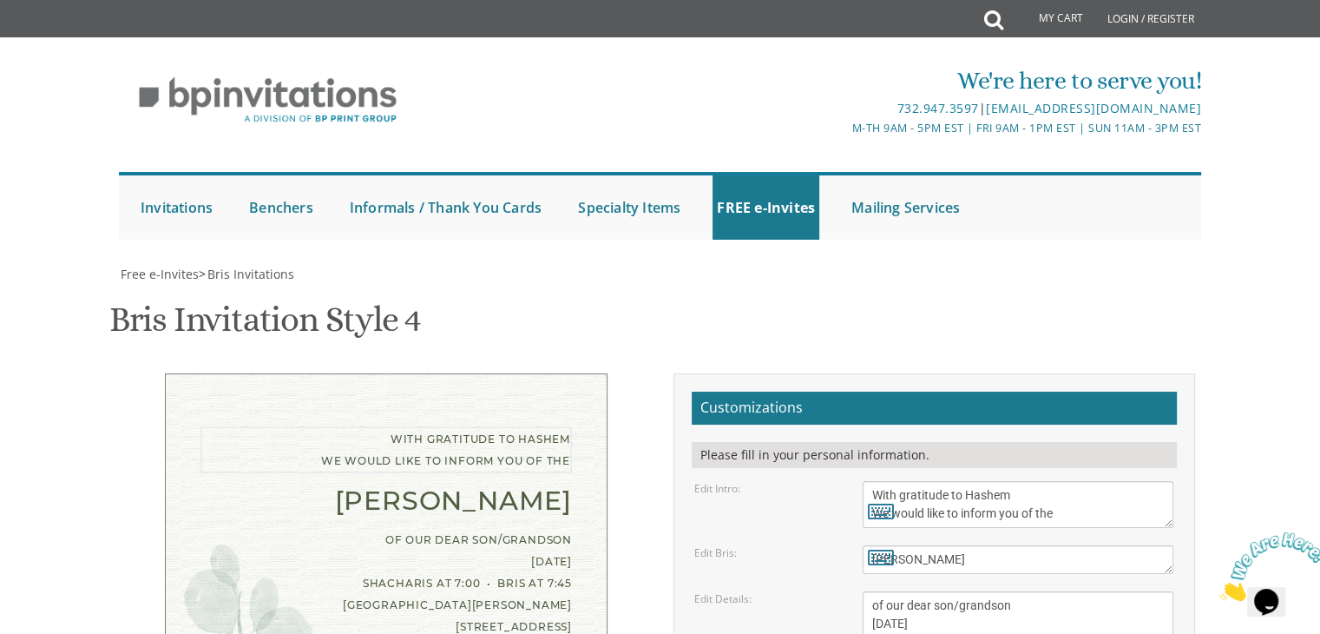
drag, startPoint x: 968, startPoint y: 229, endPoint x: 1017, endPoint y: 229, distance: 49.5
click at [1017, 481] on textarea "With gratitude to Hashem We would like to inform you of the" at bounding box center [1018, 504] width 311 height 47
click at [997, 481] on textarea "With gratitude to Hashem We would like to inform you of the" at bounding box center [1018, 504] width 311 height 47
drag, startPoint x: 1000, startPoint y: 236, endPoint x: 970, endPoint y: 233, distance: 29.7
click at [970, 481] on textarea "With gratitude to Hashem We would like to inform you of the" at bounding box center [1018, 504] width 311 height 47
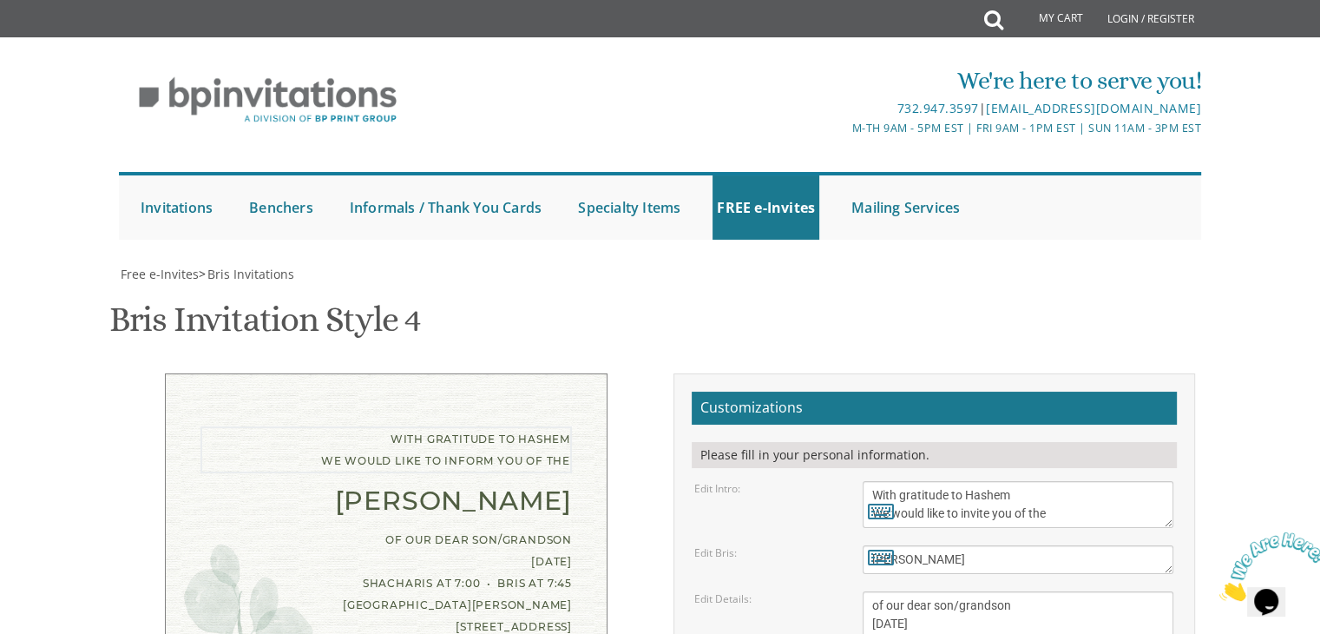
drag, startPoint x: 1022, startPoint y: 231, endPoint x: 1115, endPoint y: 233, distance: 92.9
click at [1115, 481] on textarea "With gratitude to Hashem We would like to inform you of the" at bounding box center [1018, 504] width 311 height 47
type textarea "With gratitude to Hashem We would like to invite you to the Pidyon haben of our…"
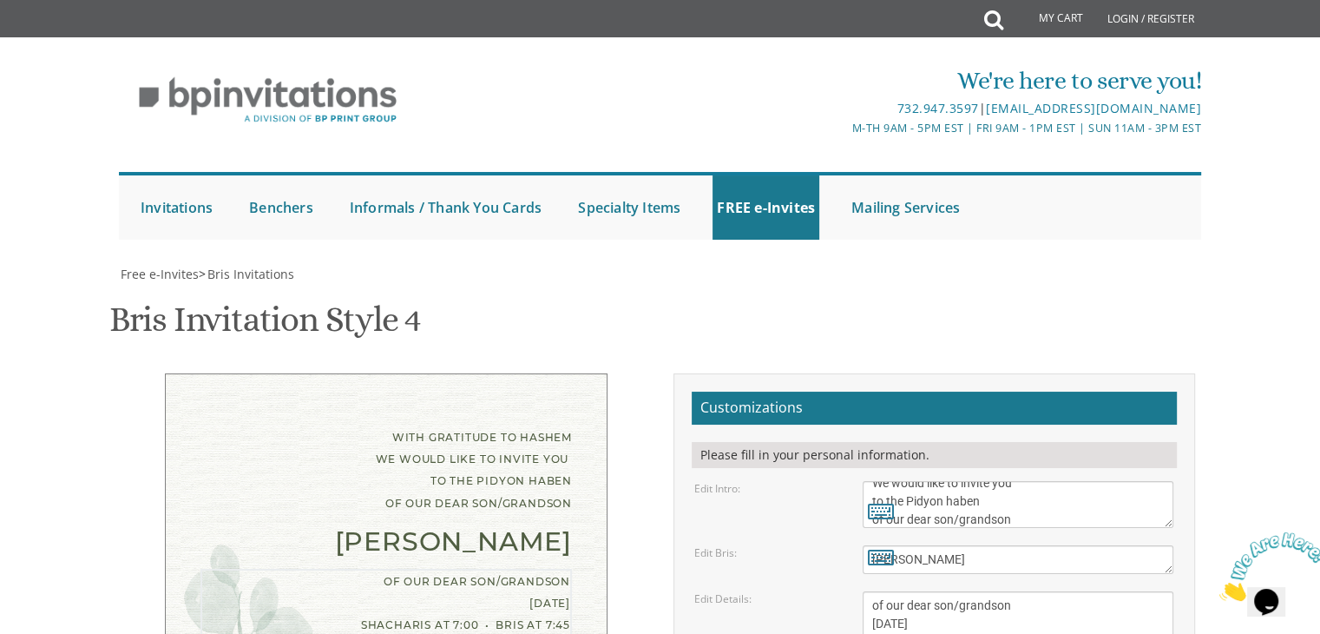
drag, startPoint x: 1019, startPoint y: 327, endPoint x: 851, endPoint y: 325, distance: 167.5
type textarea "[DATE] Shacharis at 7:00 • Bris at 7:45 [GEOGRAPHIC_DATA][PERSON_NAME] [STREET_…"
drag, startPoint x: 998, startPoint y: 414, endPoint x: 833, endPoint y: 310, distance: 195.0
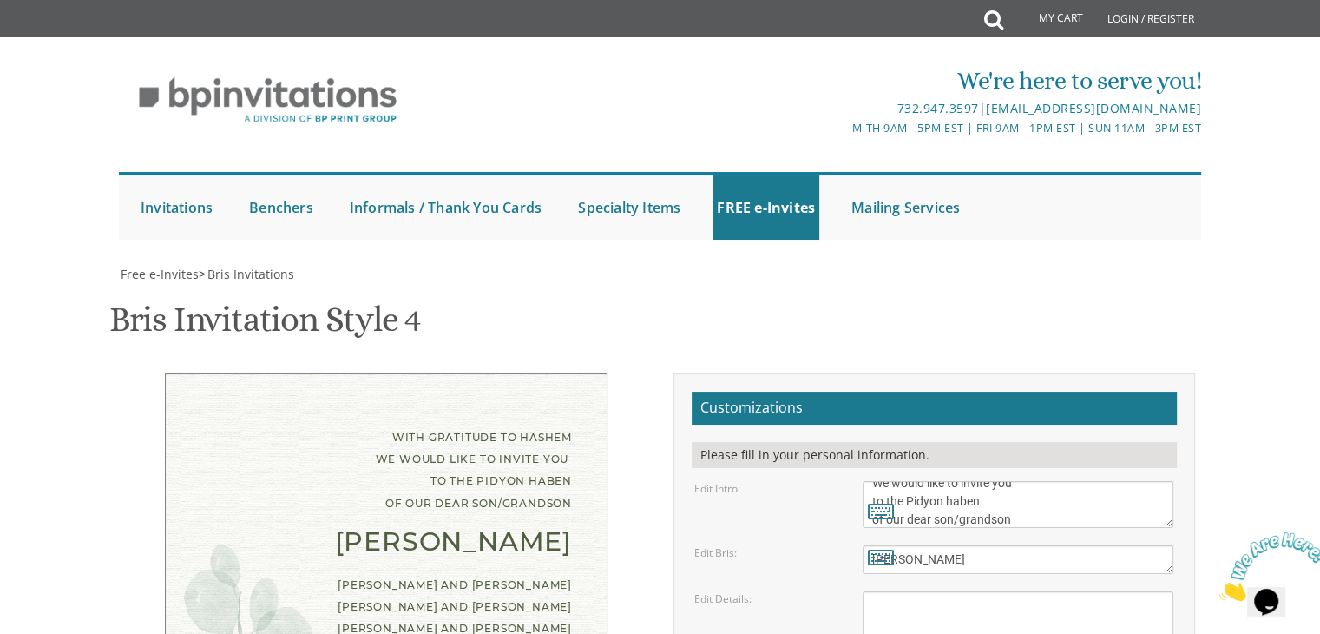
click at [833, 591] on div "Edit Details:" at bounding box center [765, 598] width 168 height 15
paste textarea "[DATE] 6:00 PM Merkaz Hasimcha [STREET_ADDRESS] • [GEOGRAPHIC_DATA], [GEOGRAPHI…"
type textarea "[DATE] 6:00 PM Merkaz Hasimcha [STREET_ADDRESS] • [GEOGRAPHIC_DATA], [GEOGRAPHI…"
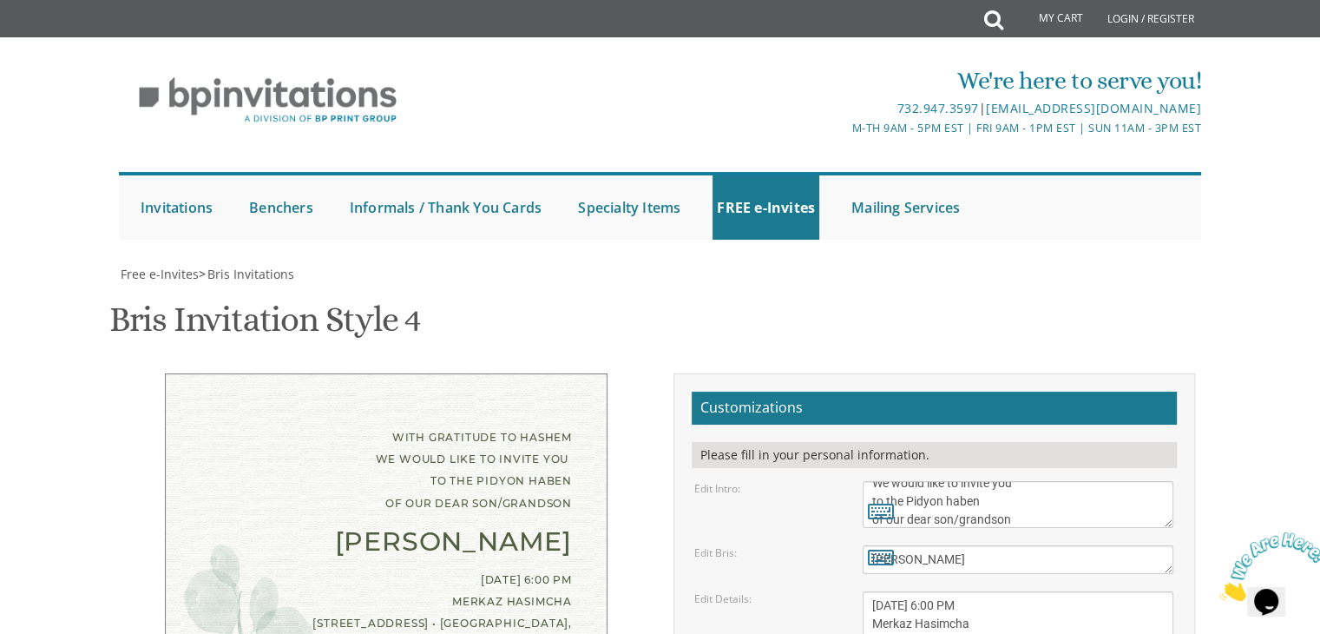
drag, startPoint x: 1020, startPoint y: 496, endPoint x: 844, endPoint y: 453, distance: 181.3
type textarea "[PERSON_NAME] and [PERSON_NAME] [PERSON_NAME] and [PERSON_NAME] [PERSON_NAME] a…"
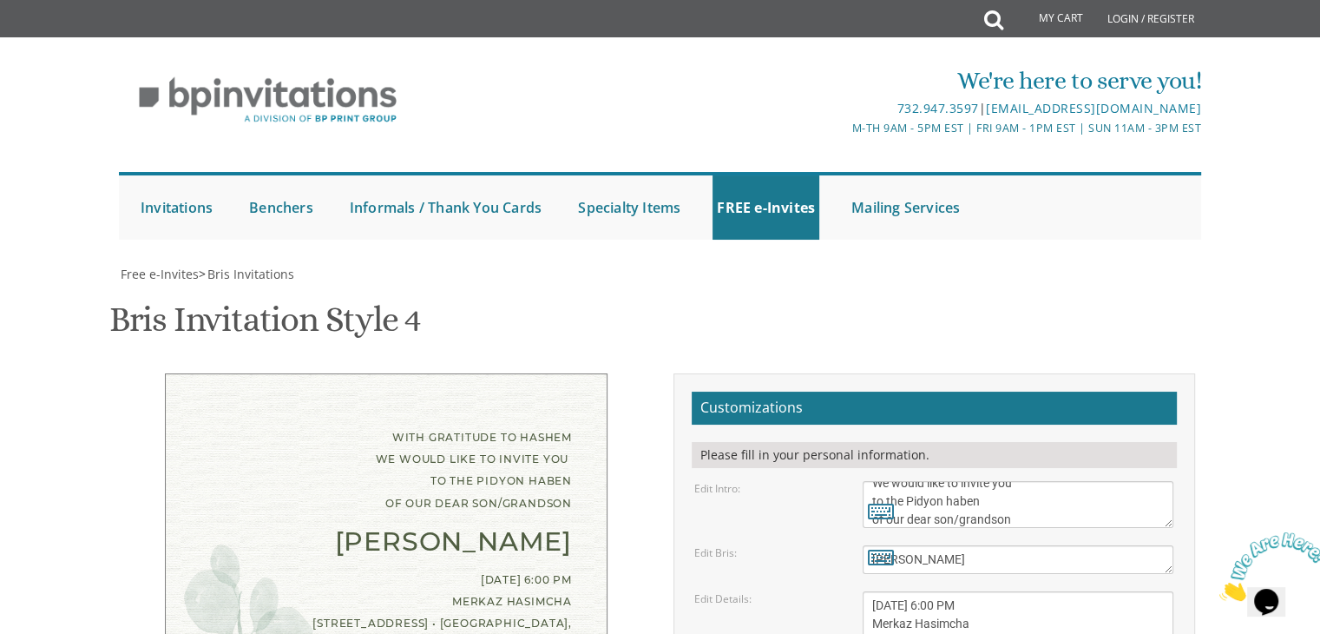
type input "[EMAIL_ADDRESS][DOMAIN_NAME]"
